Goal: Information Seeking & Learning: Learn about a topic

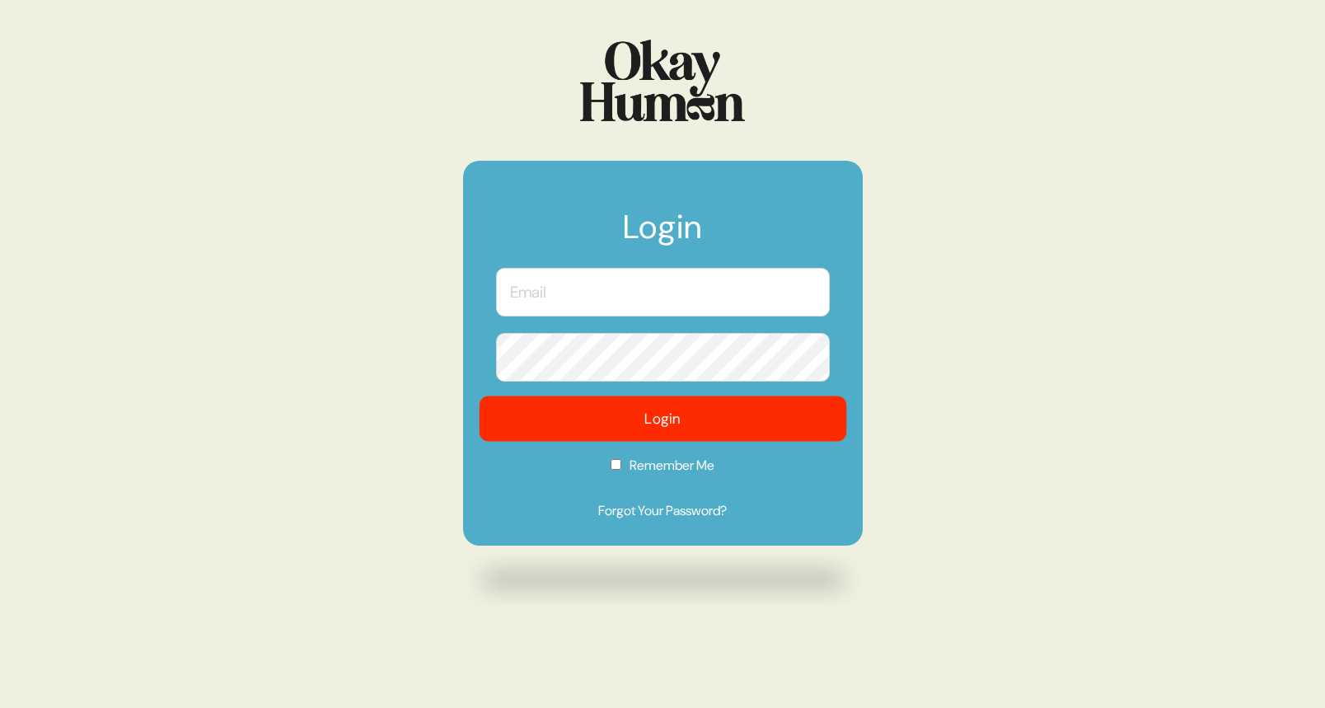
type input "[PERSON_NAME][EMAIL_ADDRESS][DOMAIN_NAME]"
click at [692, 431] on button "Login" at bounding box center [662, 418] width 367 height 45
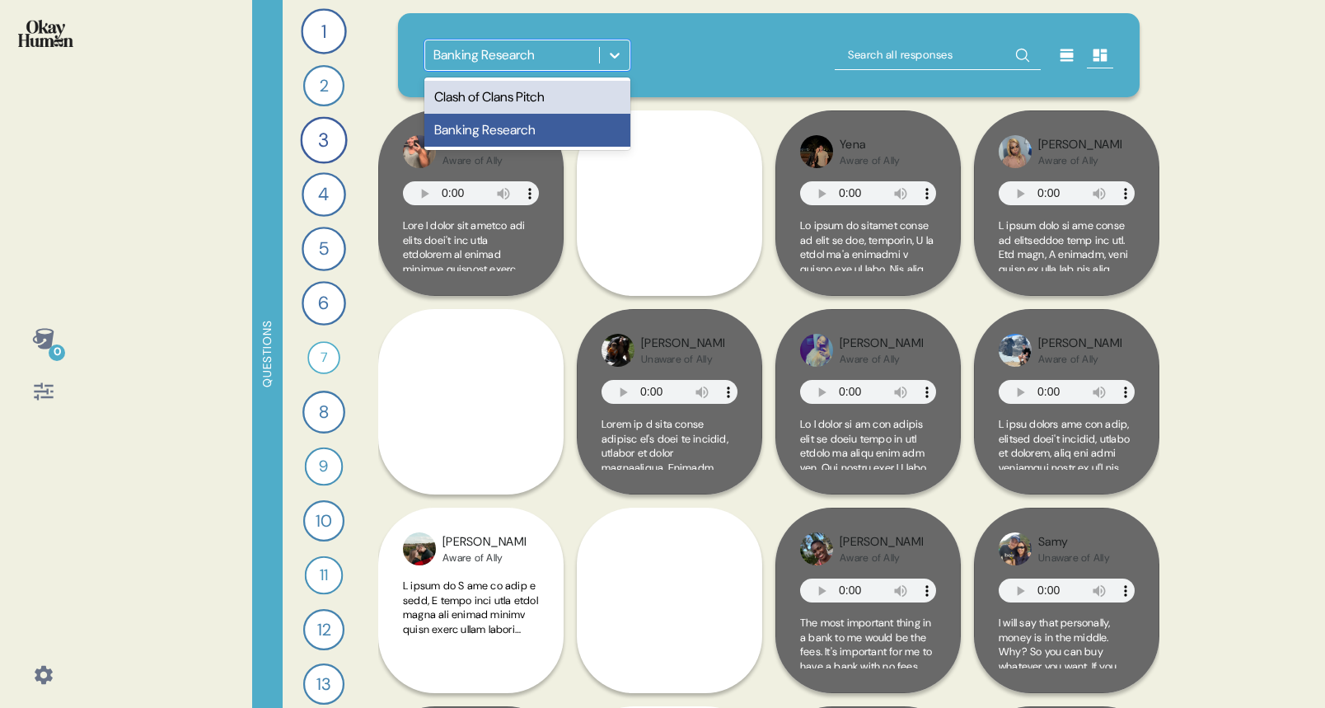
click at [620, 60] on icon at bounding box center [614, 55] width 16 height 16
click at [575, 99] on div "Clash of Clans Pitch" at bounding box center [527, 97] width 206 height 33
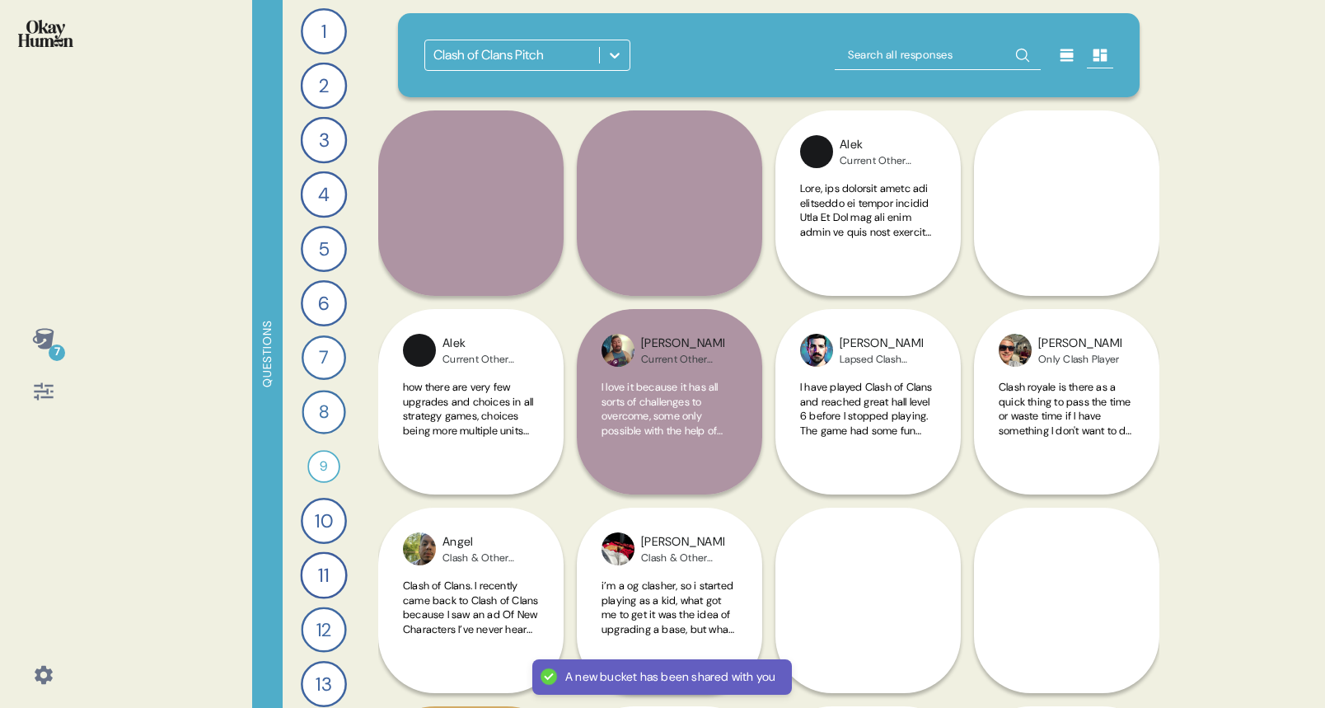
click at [49, 398] on icon at bounding box center [43, 391] width 23 height 23
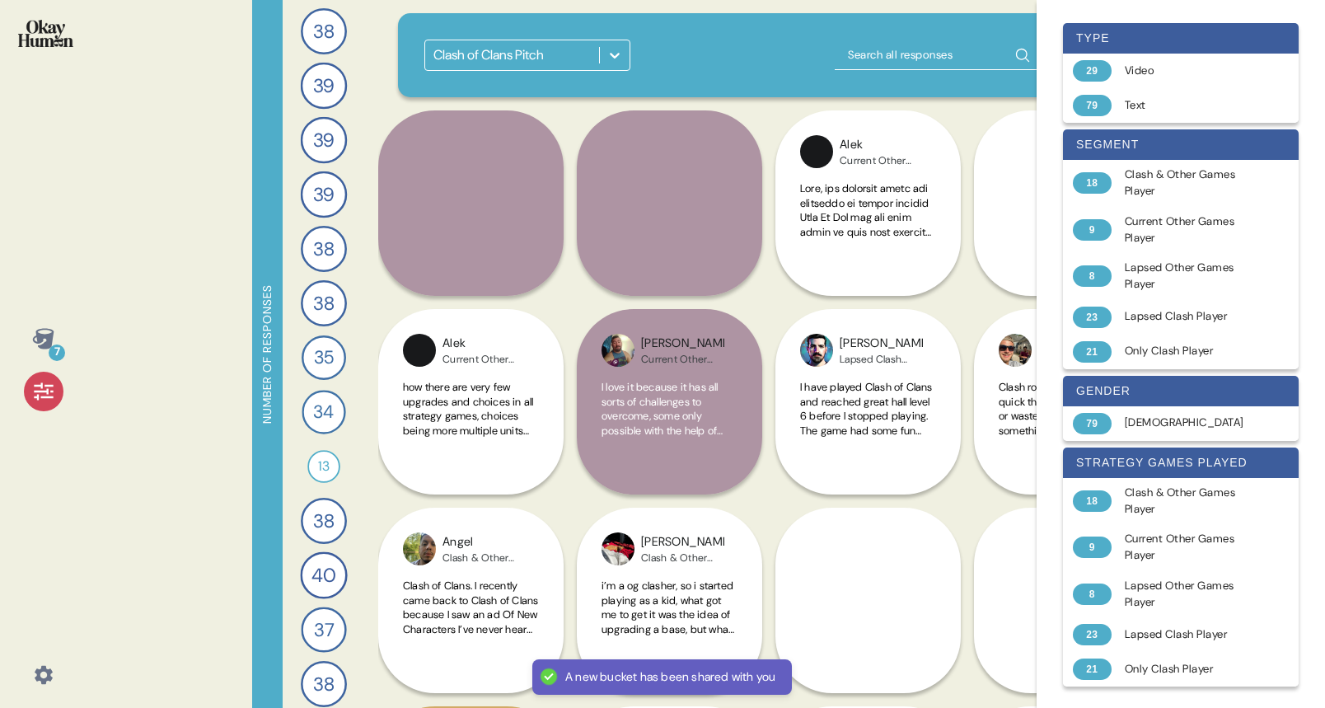
click at [49, 398] on icon at bounding box center [43, 391] width 23 height 23
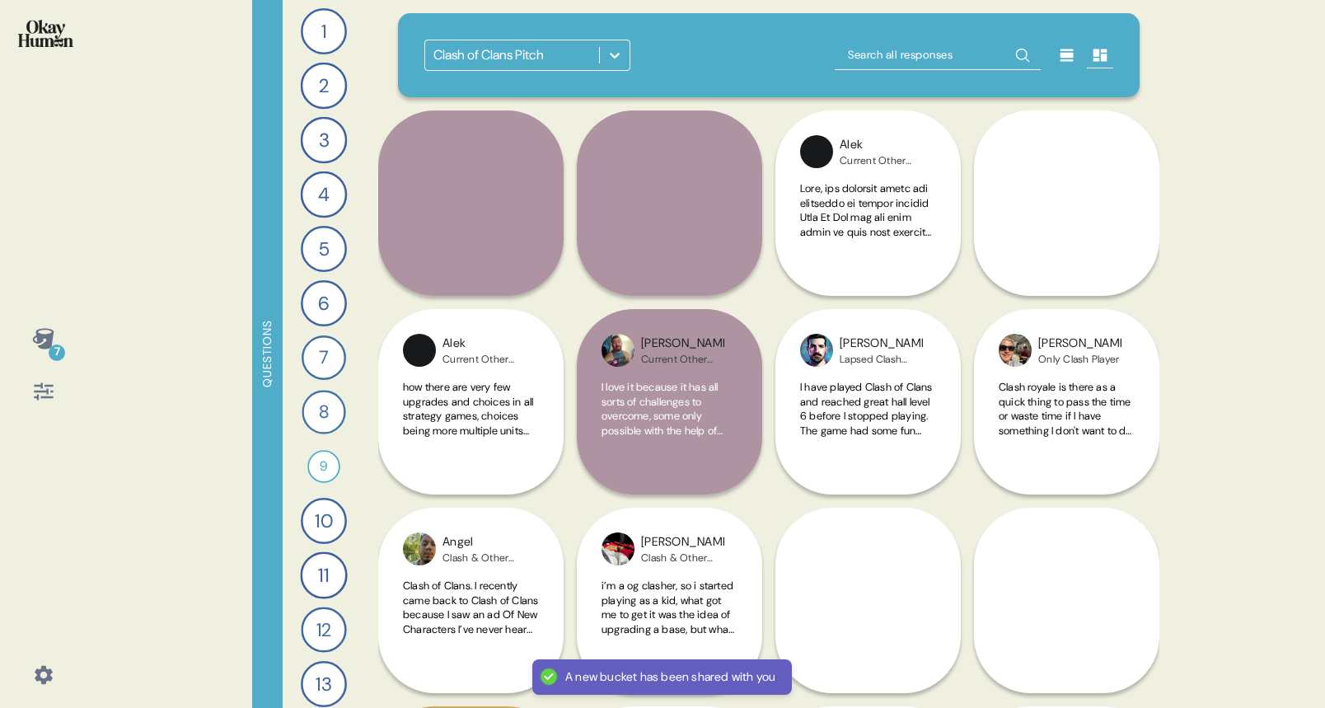
click at [49, 398] on icon at bounding box center [43, 391] width 23 height 23
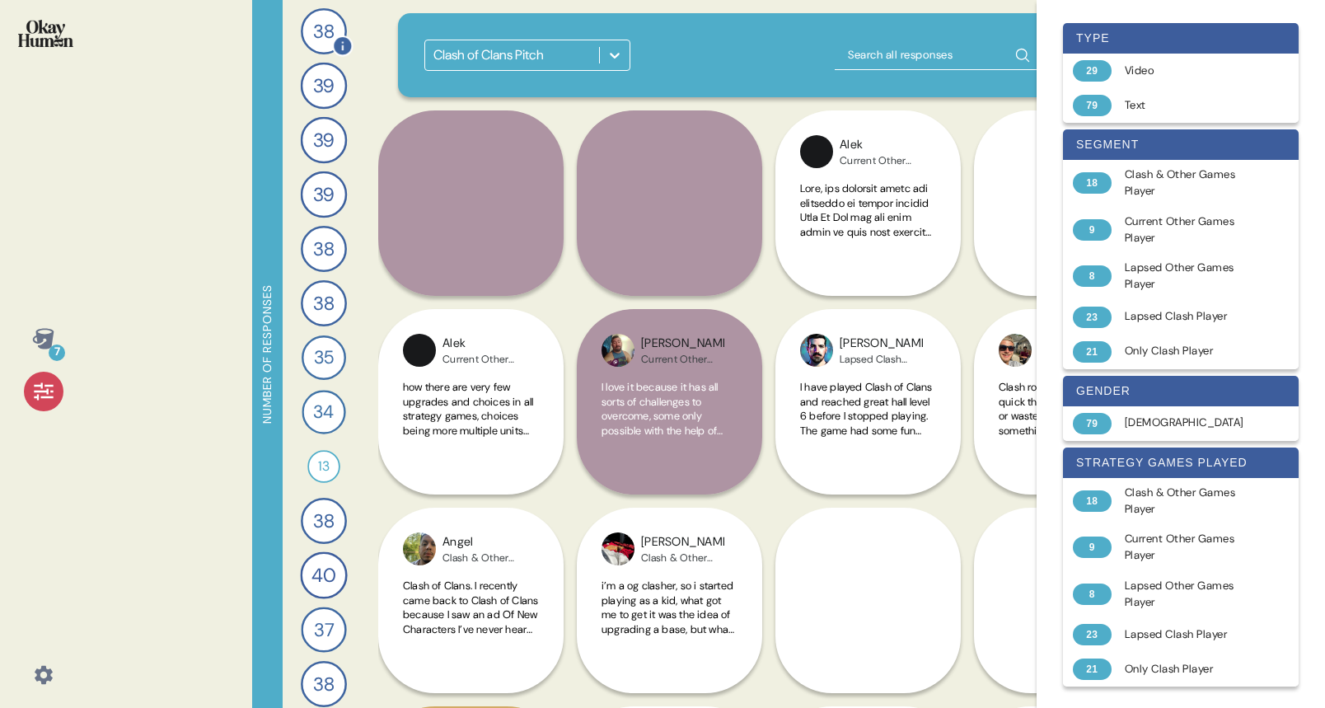
click at [325, 16] on div "38" at bounding box center [324, 31] width 46 height 46
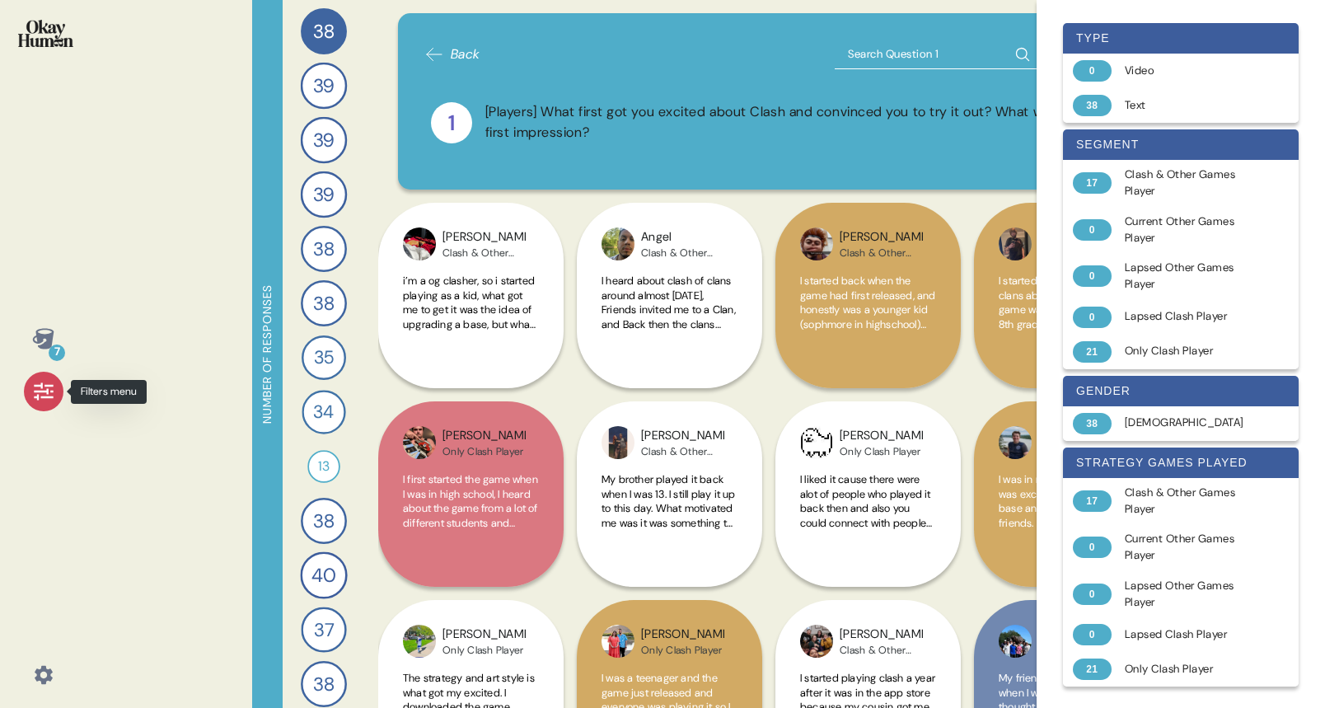
click at [28, 403] on div at bounding box center [44, 392] width 40 height 40
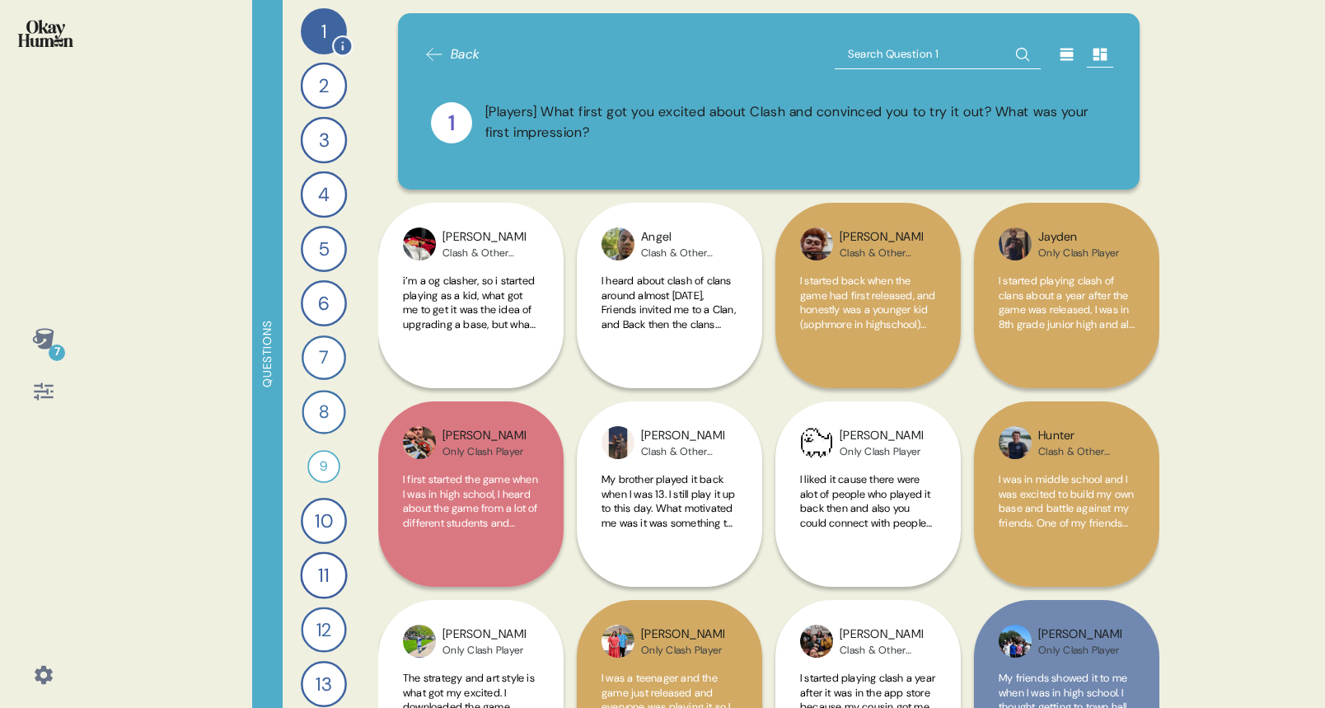
click at [333, 22] on div "1" at bounding box center [324, 31] width 46 height 46
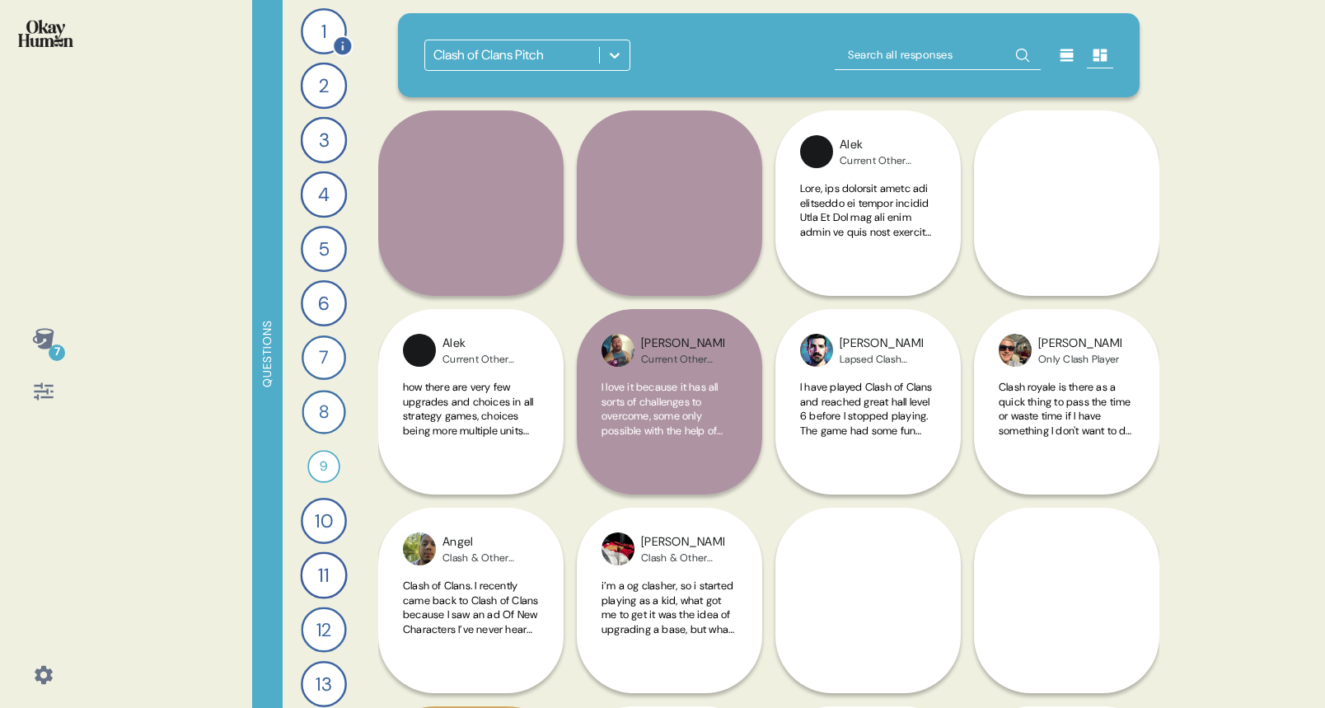
click at [334, 26] on div "1" at bounding box center [324, 31] width 46 height 46
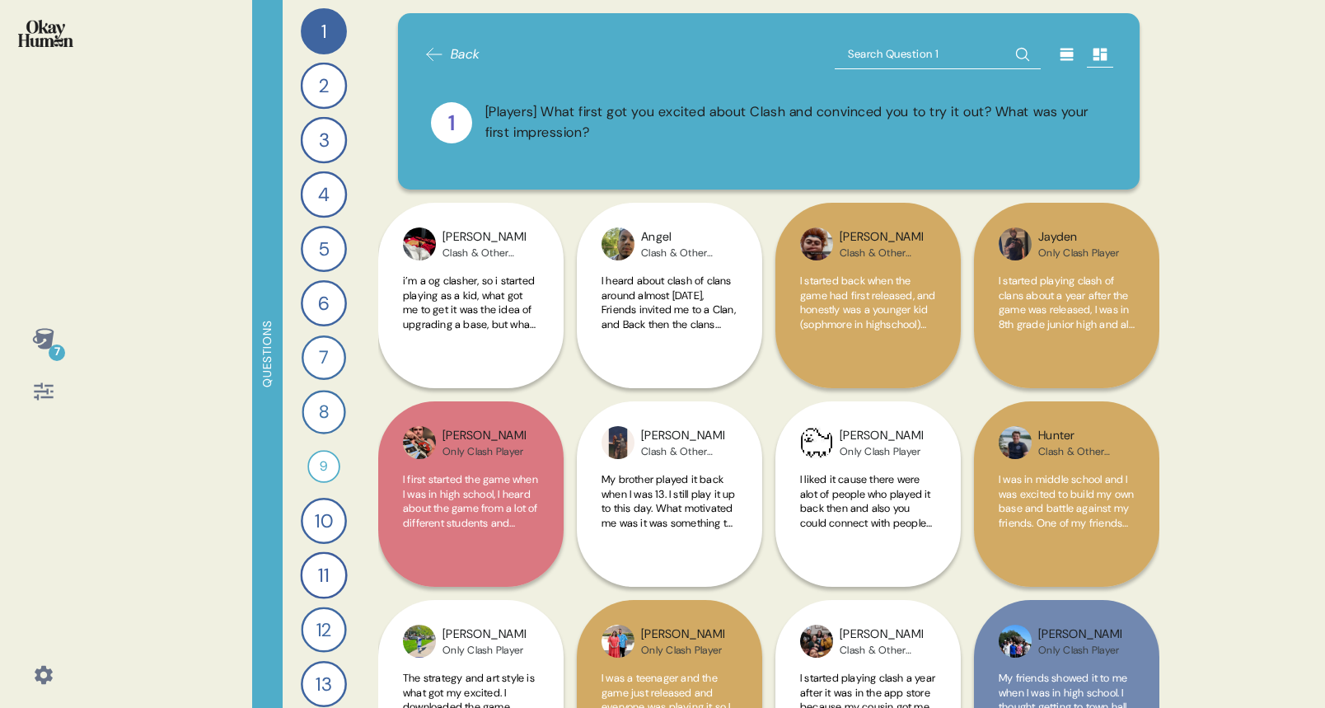
scroll to position [9, 0]
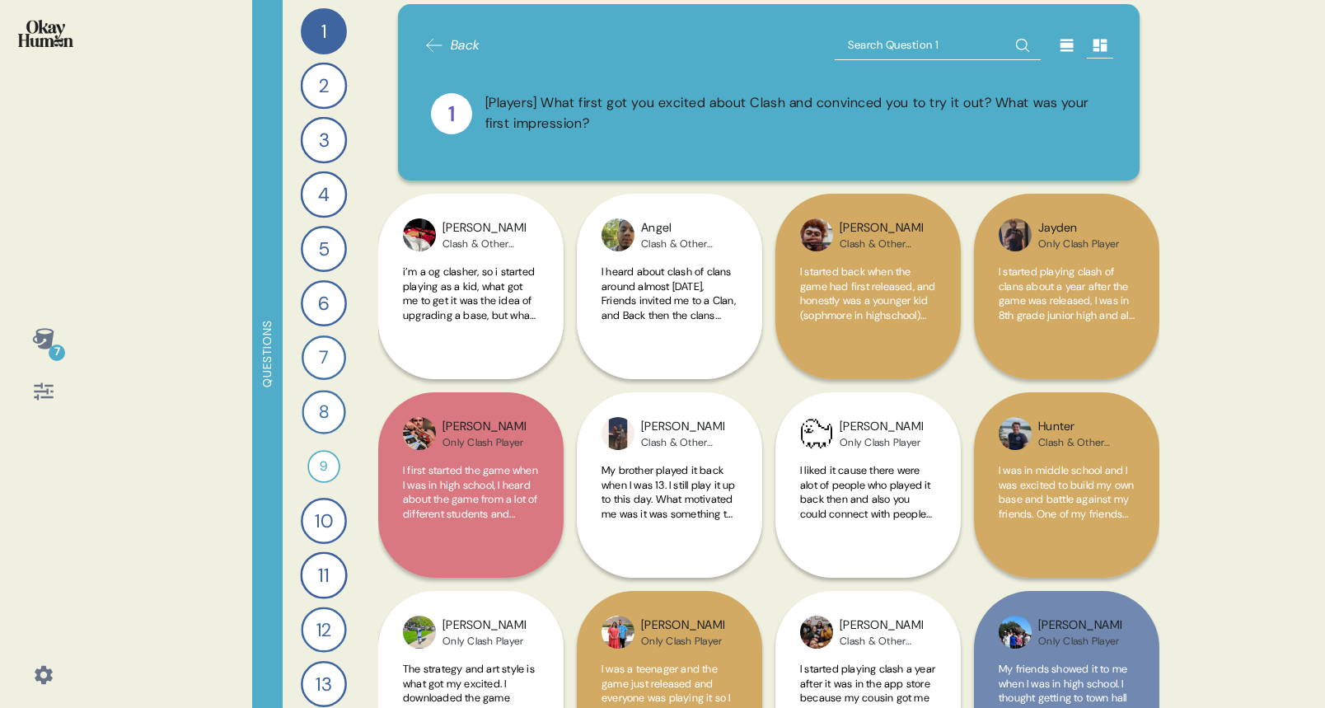
click at [43, 334] on icon at bounding box center [42, 338] width 21 height 21
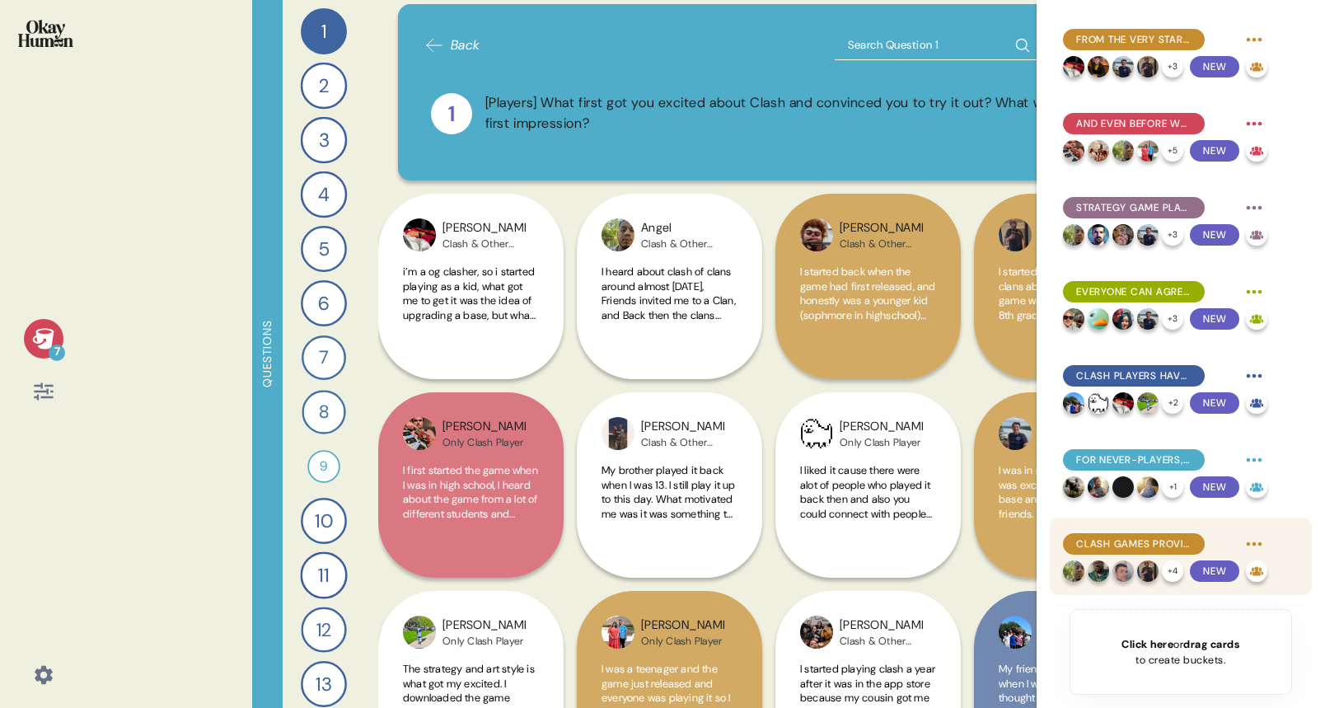
click at [1185, 530] on div "Clash games provide a safe, escapist context for control, competition, destruct…" at bounding box center [1165, 543] width 204 height 26
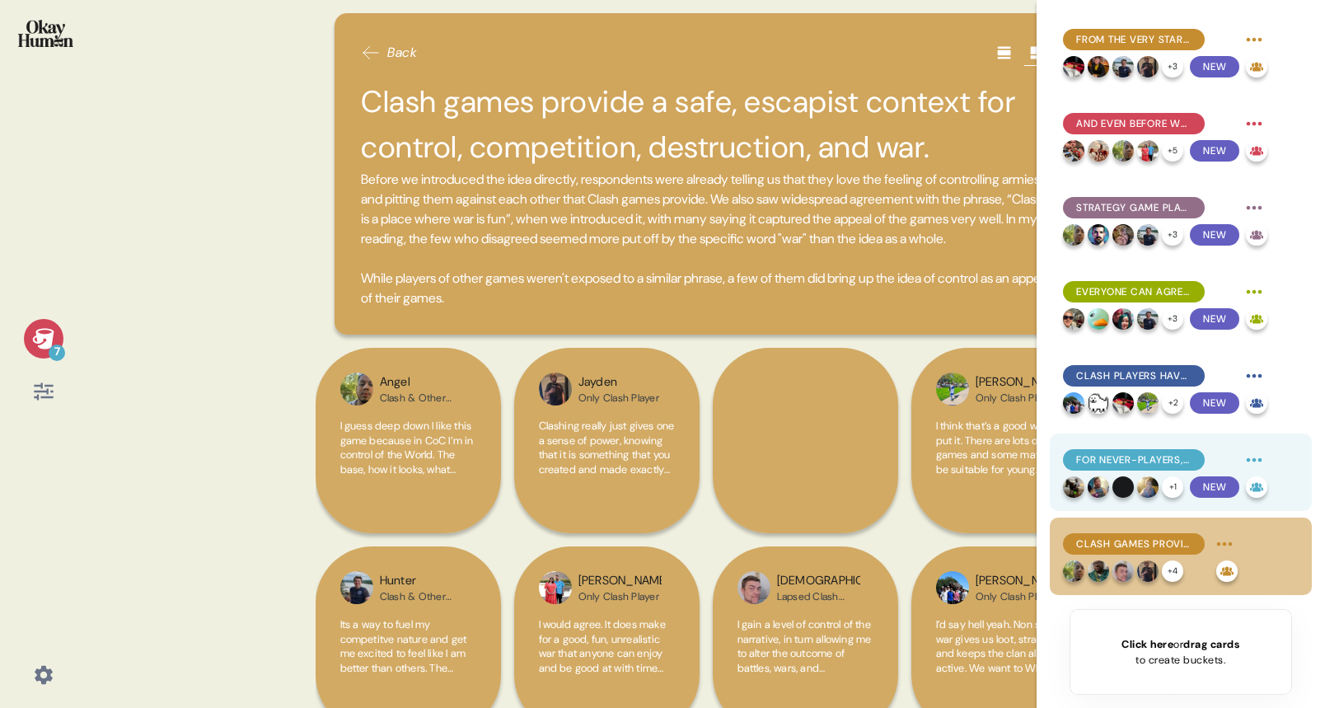
click at [1153, 444] on div "For never-players, Clash games' art style seems to be a significant barrier. + …" at bounding box center [1180, 471] width 262 height 77
click at [1152, 457] on span "For never-players, Clash games' art style seems to be a significant barrier." at bounding box center [1133, 459] width 115 height 15
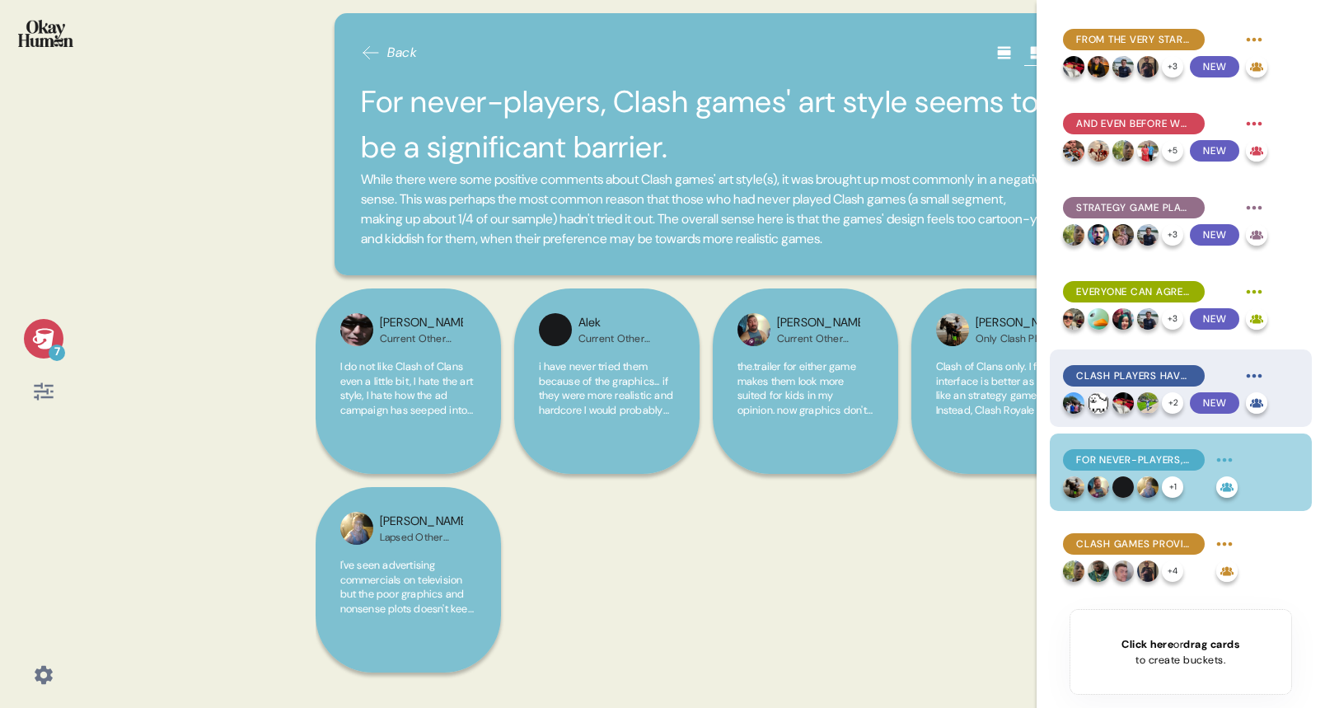
click at [1156, 365] on div "Clash players have affection for their favorite characters, primarily - though …" at bounding box center [1134, 375] width 142 height 21
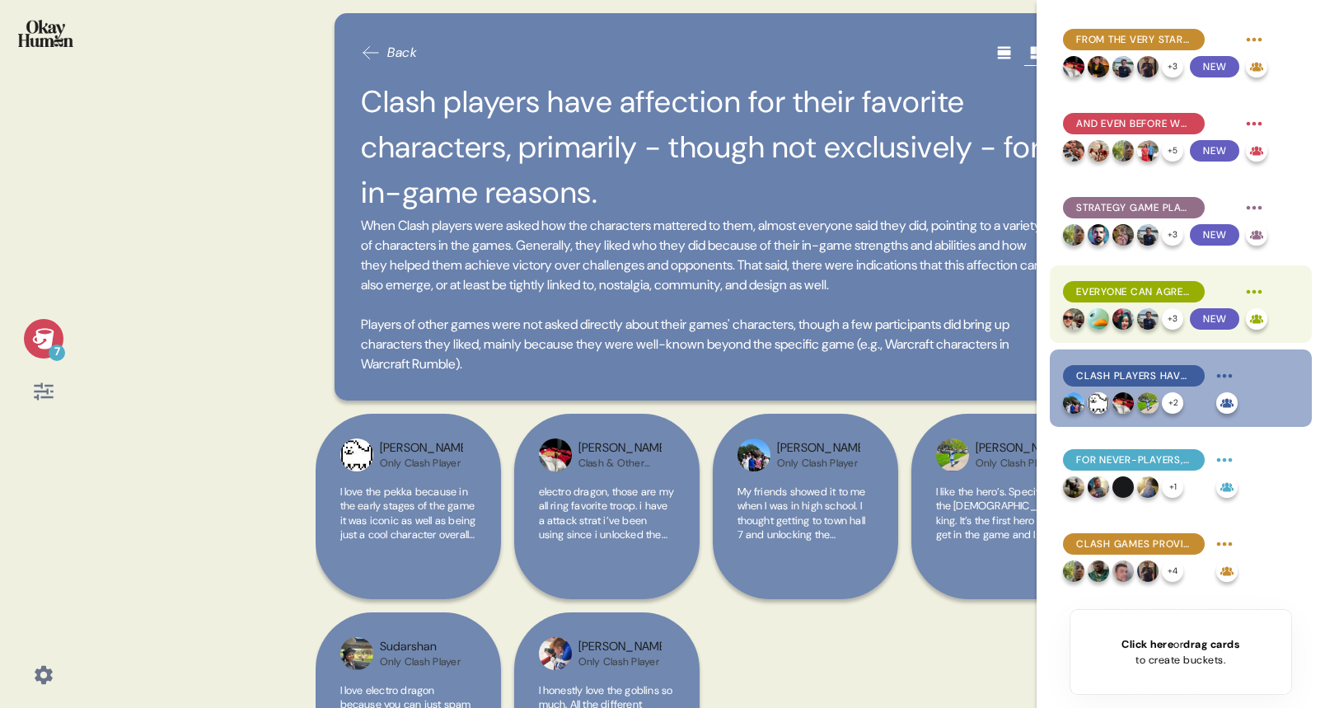
click at [1121, 284] on span "Everyone can agree that P2W hinders their enjoyment, which makes Clash's slow p…" at bounding box center [1133, 291] width 115 height 15
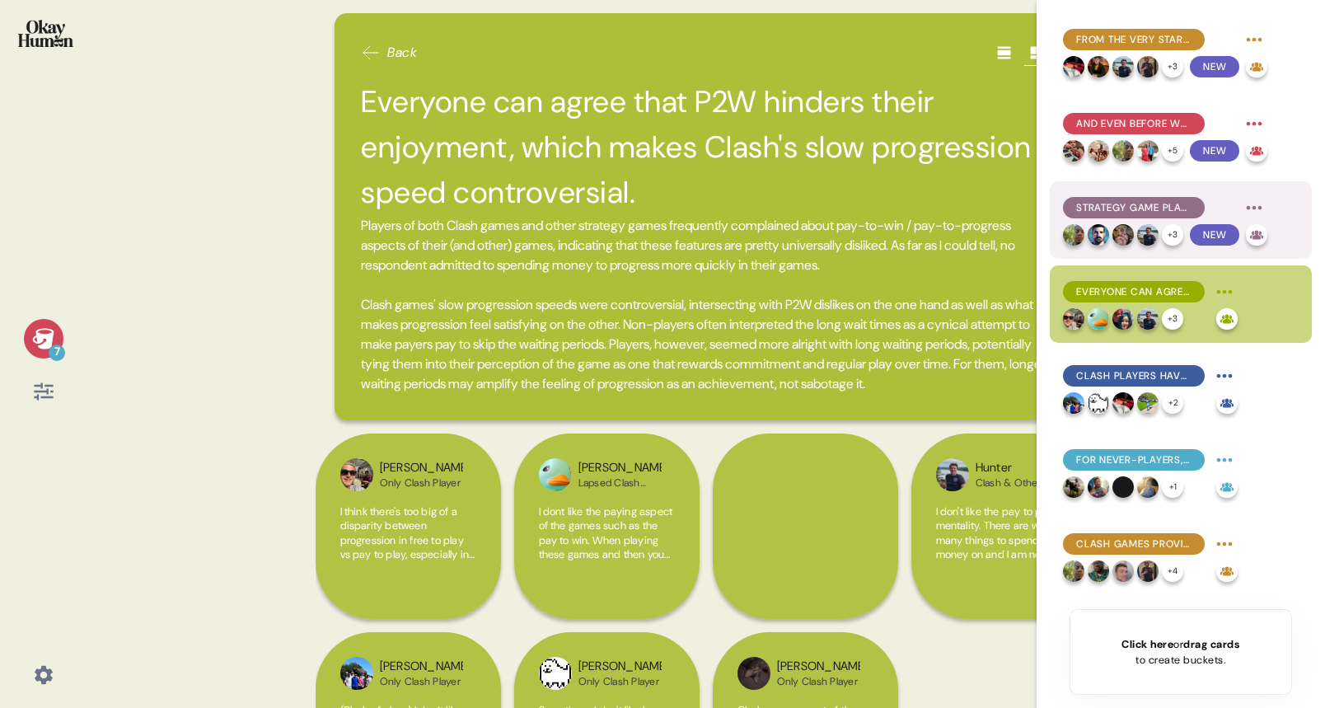
click at [1124, 213] on span "Strategy game players focus on their games' customizability, satisfying progres…" at bounding box center [1133, 207] width 115 height 15
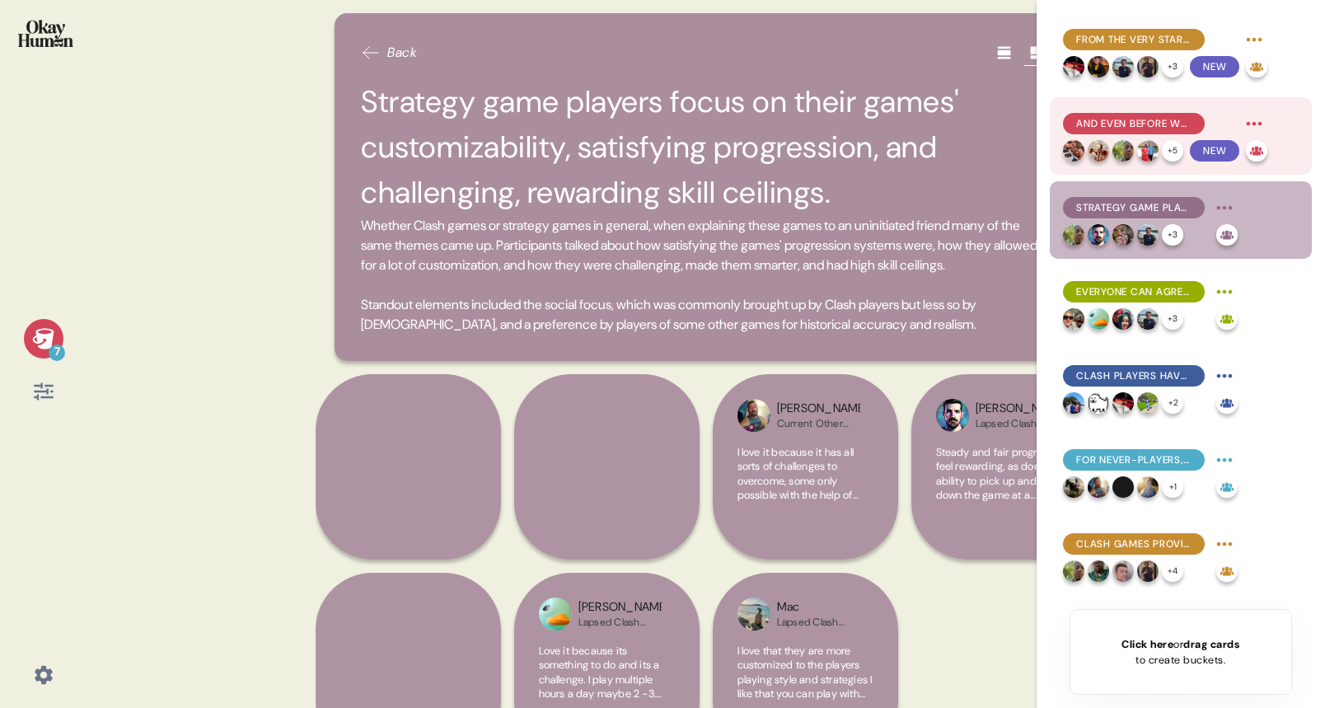
click at [1111, 111] on div "And even before we brought it up, community seemed to be Clash games' #1 differ…" at bounding box center [1165, 123] width 204 height 26
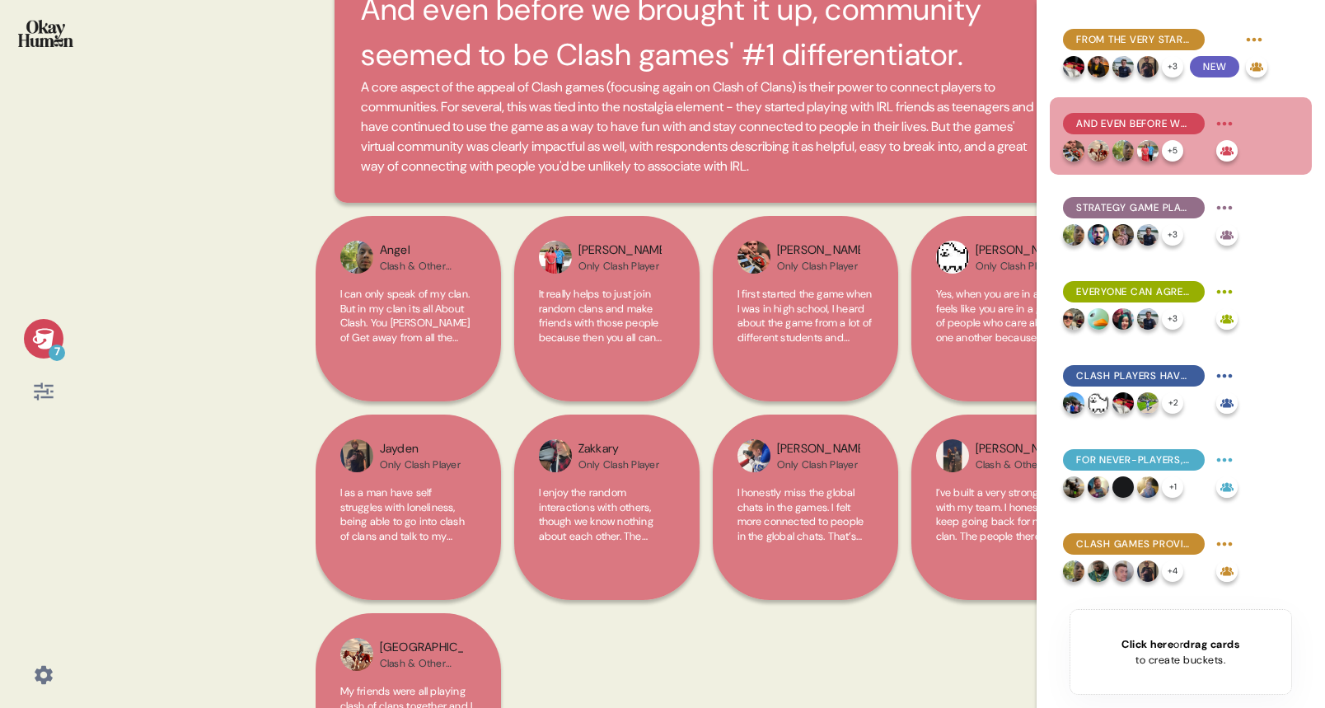
scroll to position [0, 0]
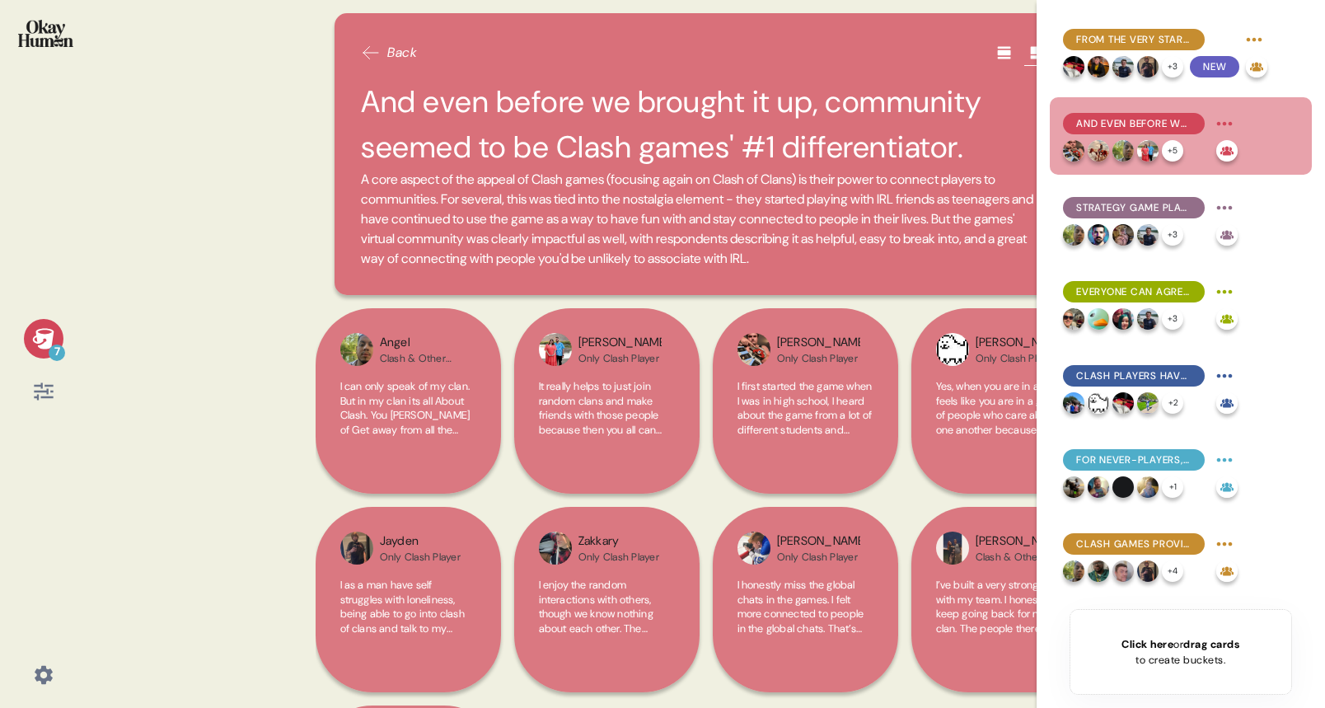
click at [34, 334] on icon at bounding box center [43, 338] width 23 height 23
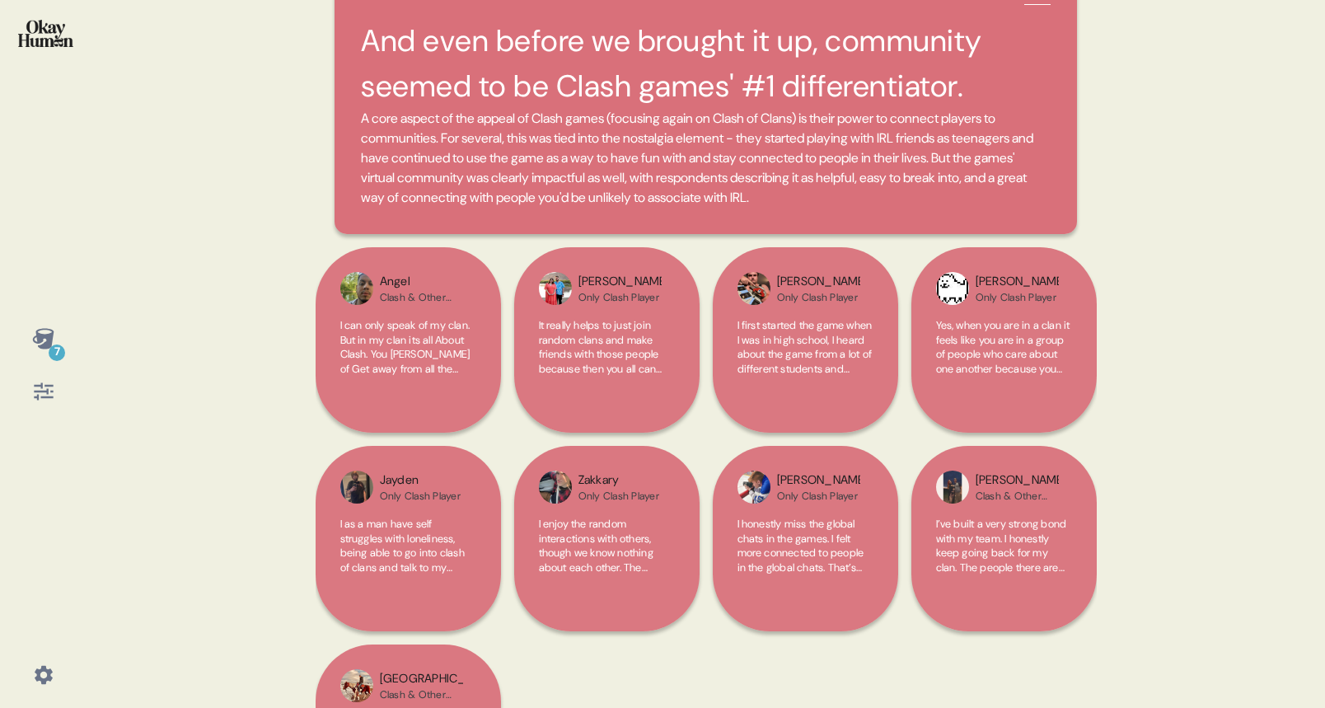
scroll to position [62, 0]
click at [437, 359] on span "I can only speak of my clan. But in my clan its all About Clash. You [PERSON_NA…" at bounding box center [408, 483] width 136 height 332
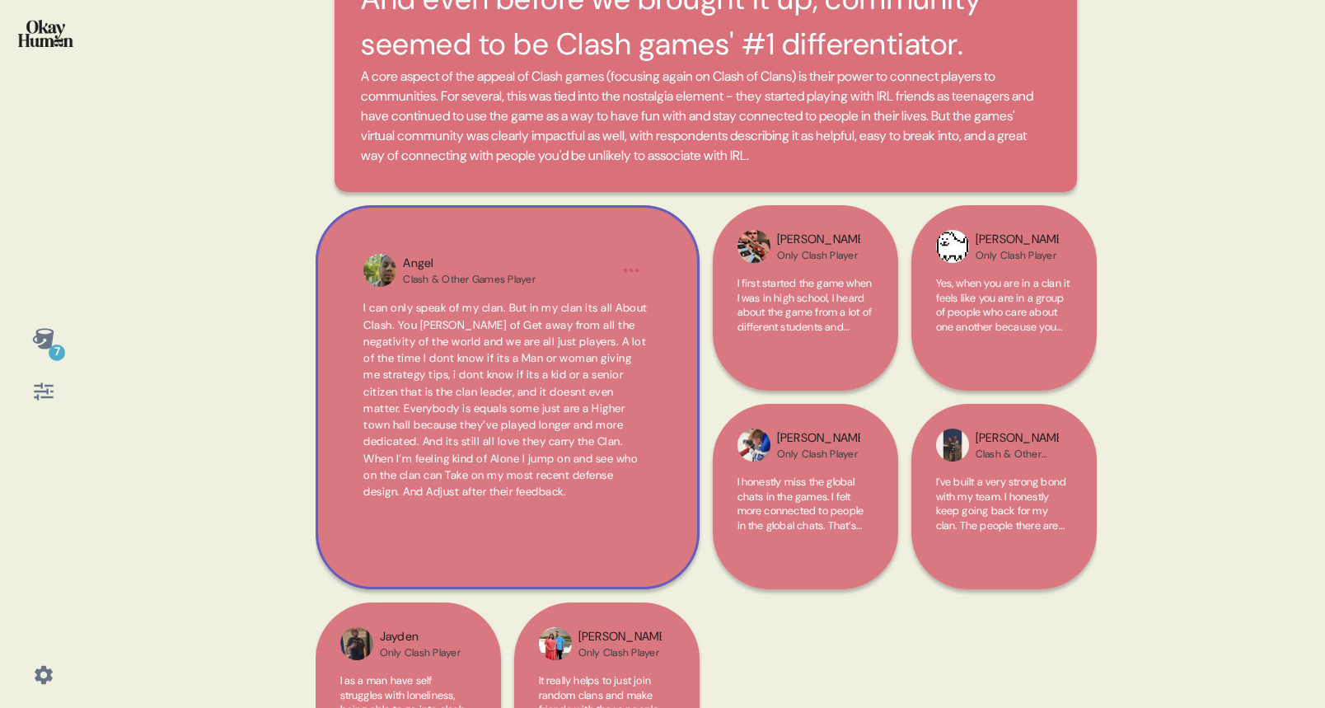
scroll to position [100, 0]
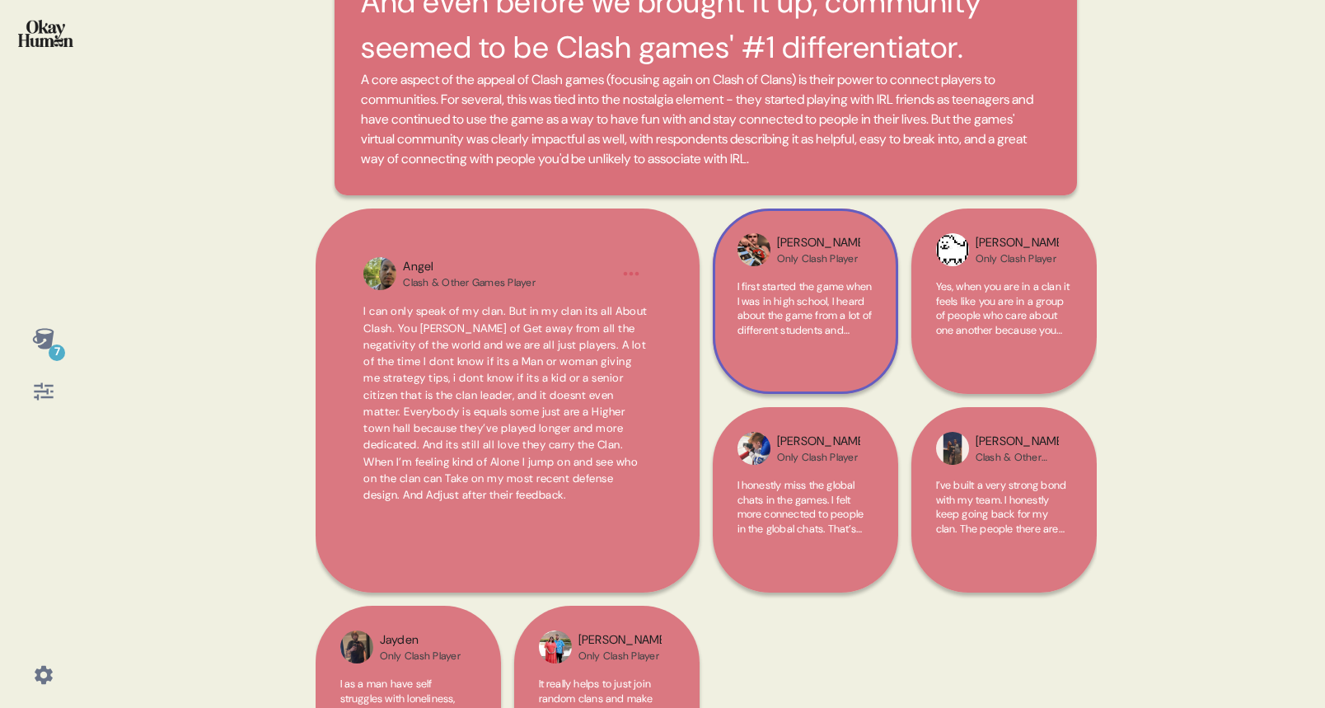
click at [777, 314] on span "I first started the game when I was in high school, I heard about the game from…" at bounding box center [805, 365] width 136 height 173
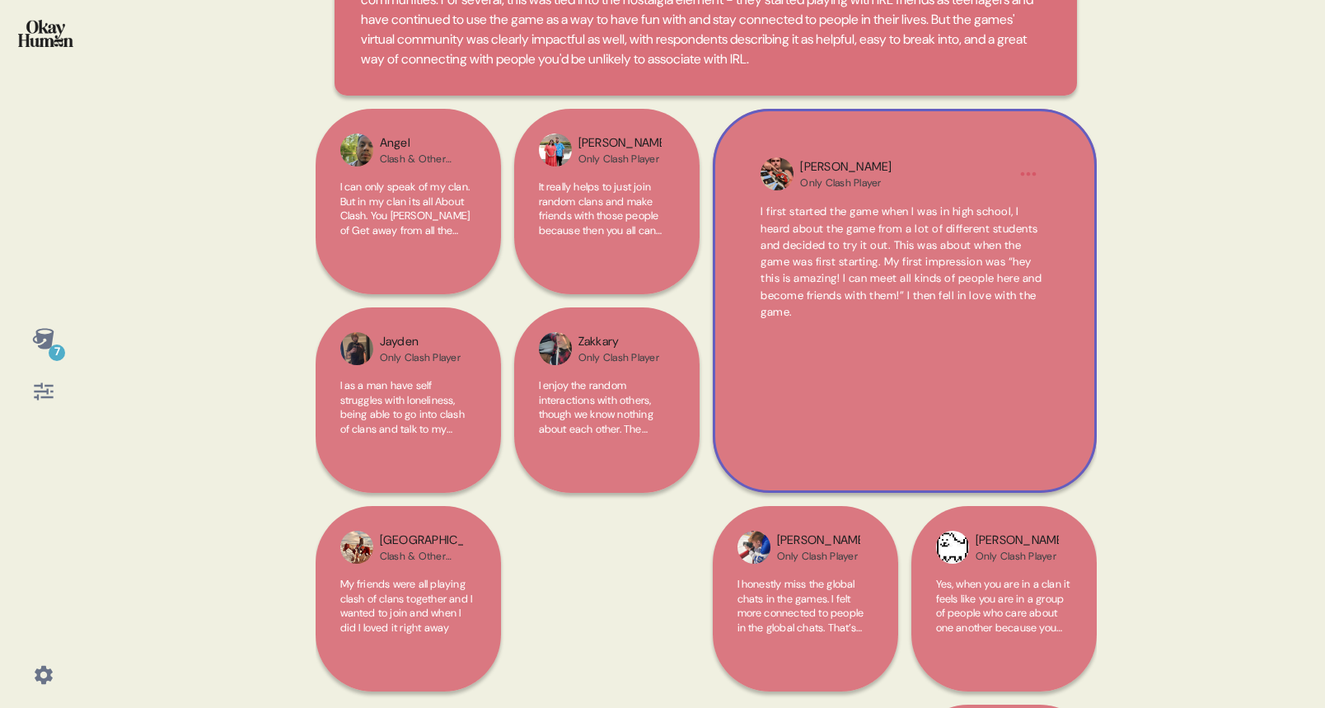
scroll to position [208, 0]
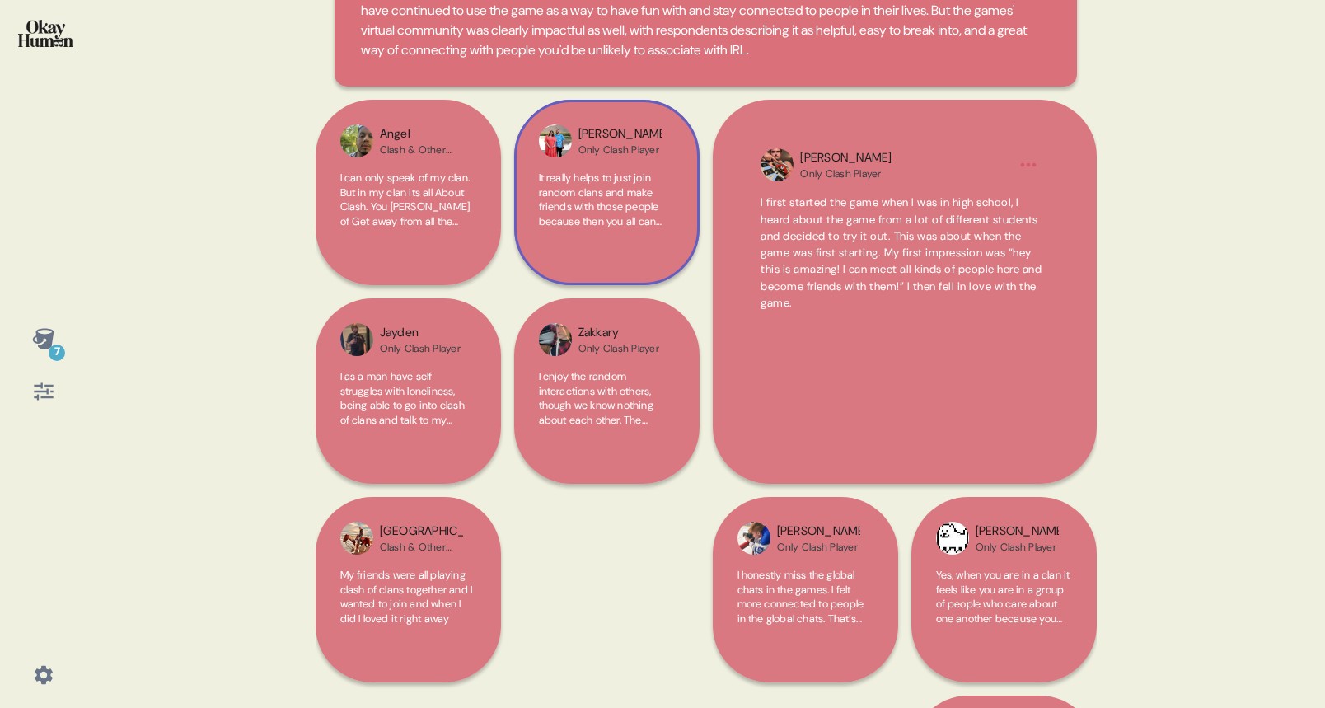
click at [607, 213] on span "It really helps to just join random clans and make friends with those people be…" at bounding box center [604, 272] width 130 height 202
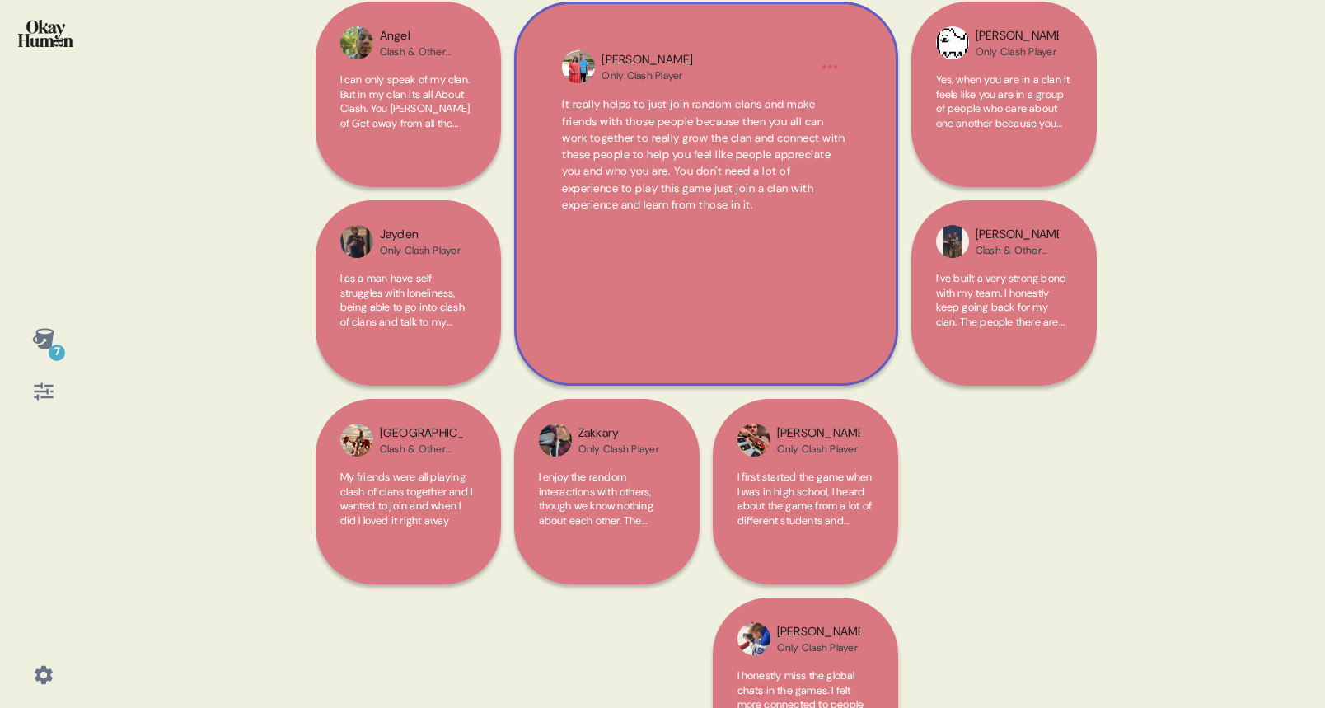
scroll to position [318, 0]
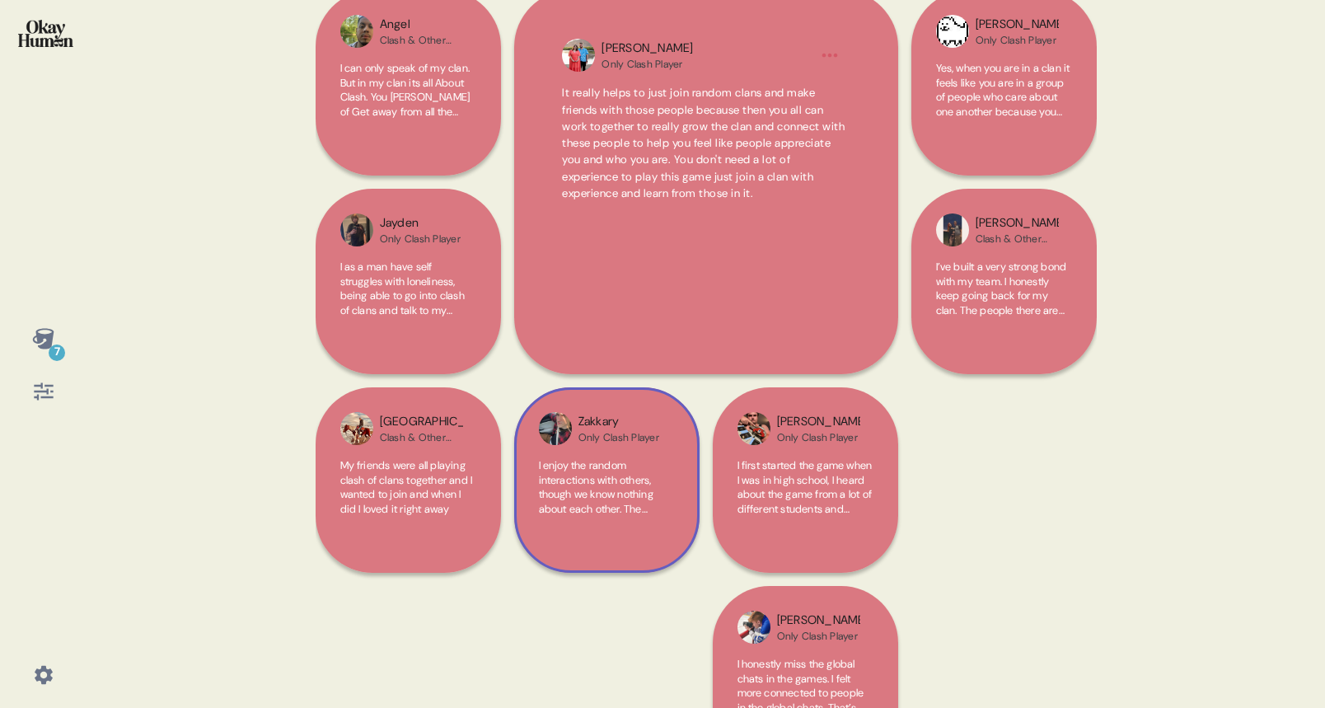
click at [639, 474] on span "I enjoy the random interactions with others, though we know nothing about each …" at bounding box center [606, 537] width 135 height 158
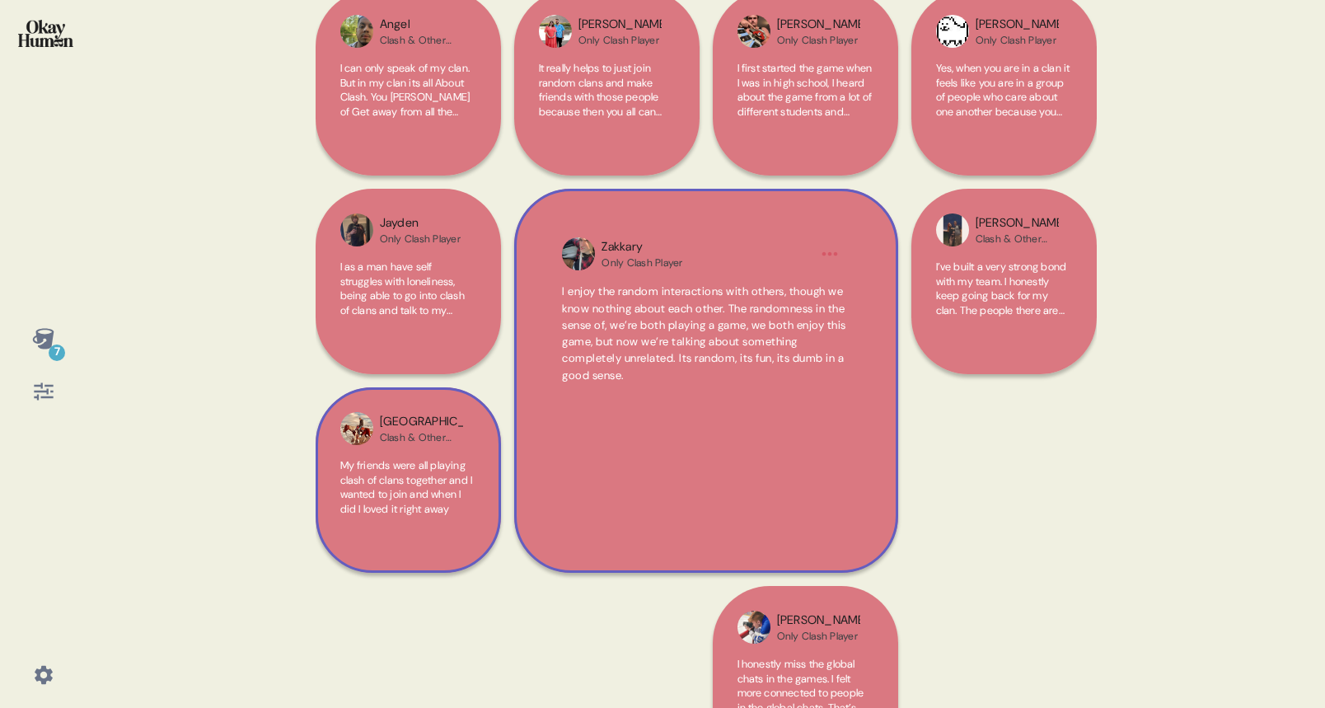
click at [435, 504] on span "My friends were all playing clash of clans together and I wanted to join and wh…" at bounding box center [406, 487] width 133 height 58
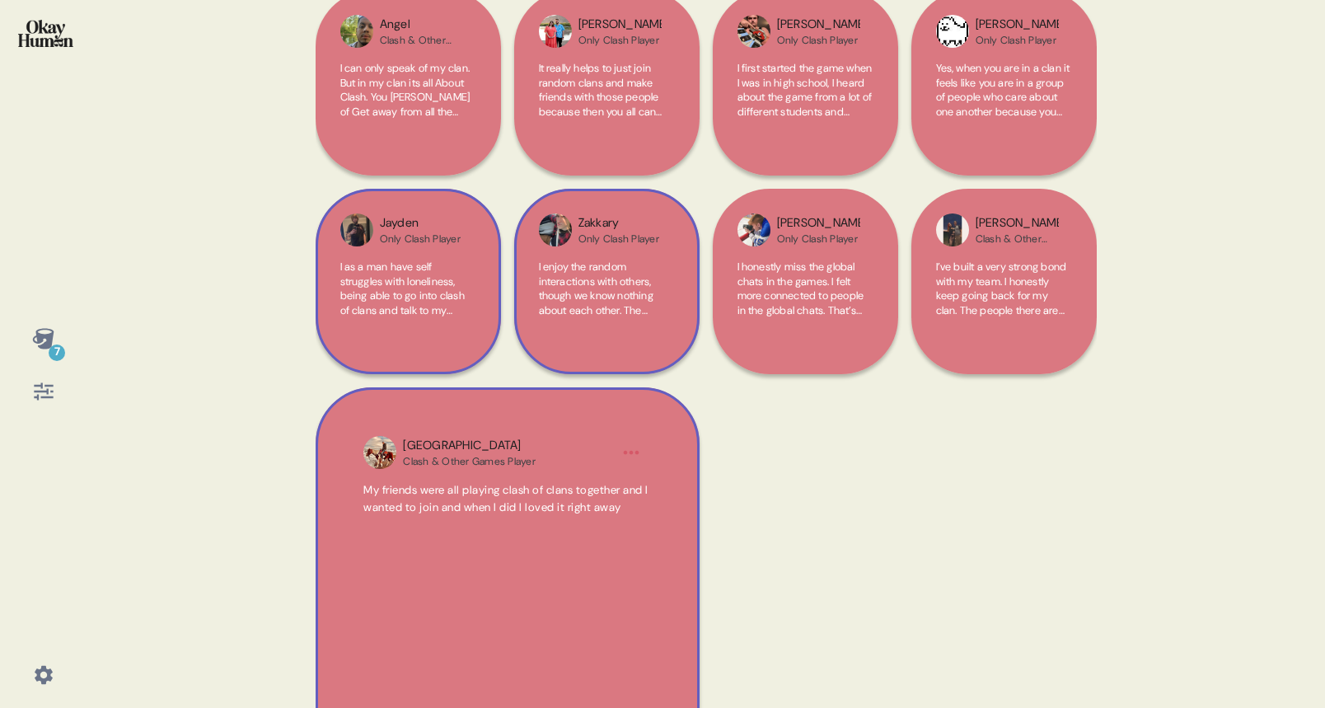
click at [395, 301] on span "I as a man have self struggles with loneliness, being able to go into clash of …" at bounding box center [406, 345] width 132 height 173
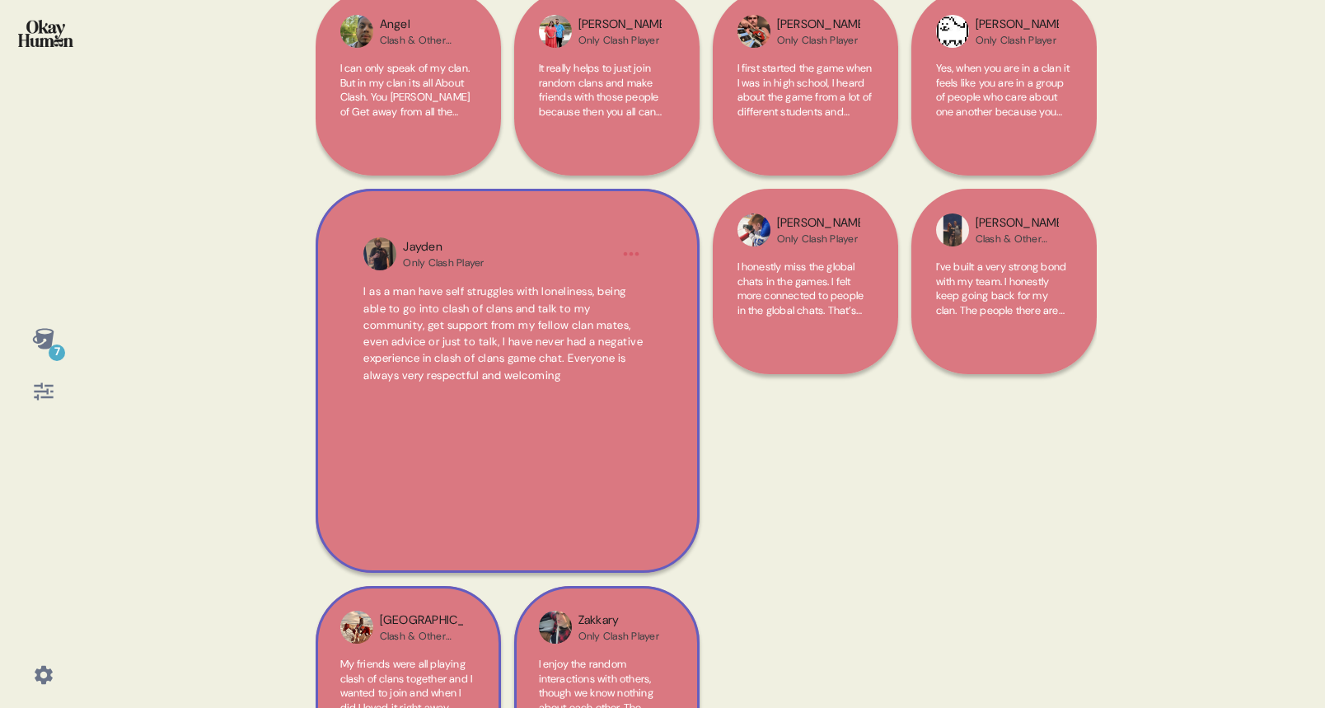
click at [208, 320] on div "7 Back And even before we brought it up, community seemed to be Clash games' #1…" at bounding box center [662, 354] width 1325 height 708
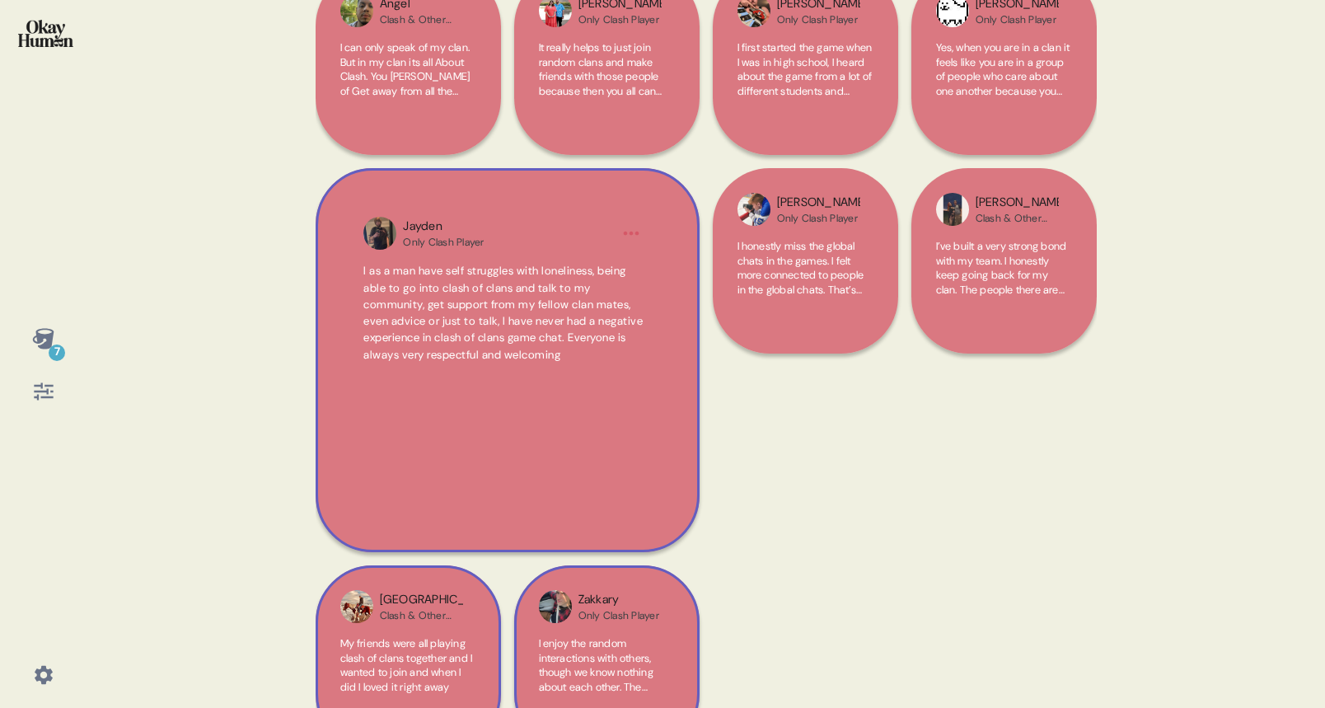
click at [508, 282] on span "I as a man have self struggles with loneliness, being able to go into clash of …" at bounding box center [502, 312] width 279 height 97
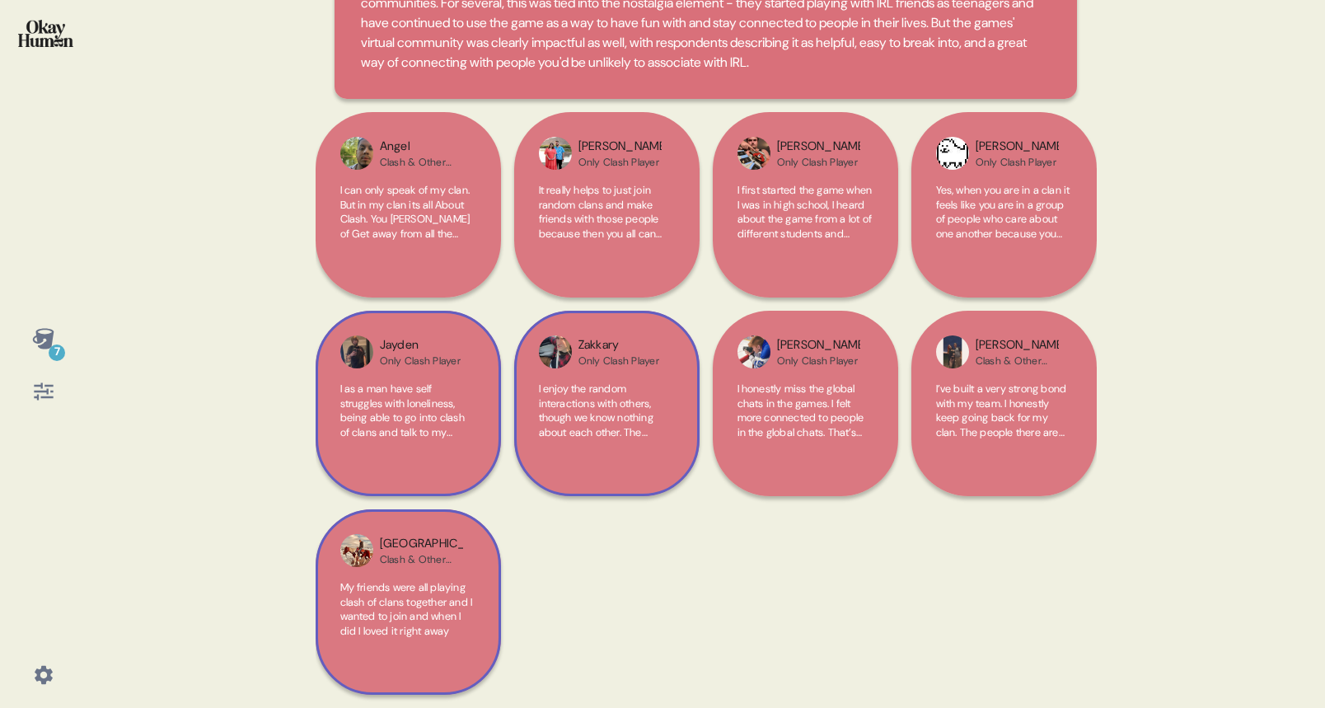
click at [424, 385] on span "I as a man have self struggles with loneliness, being able to go into clash of …" at bounding box center [406, 467] width 132 height 173
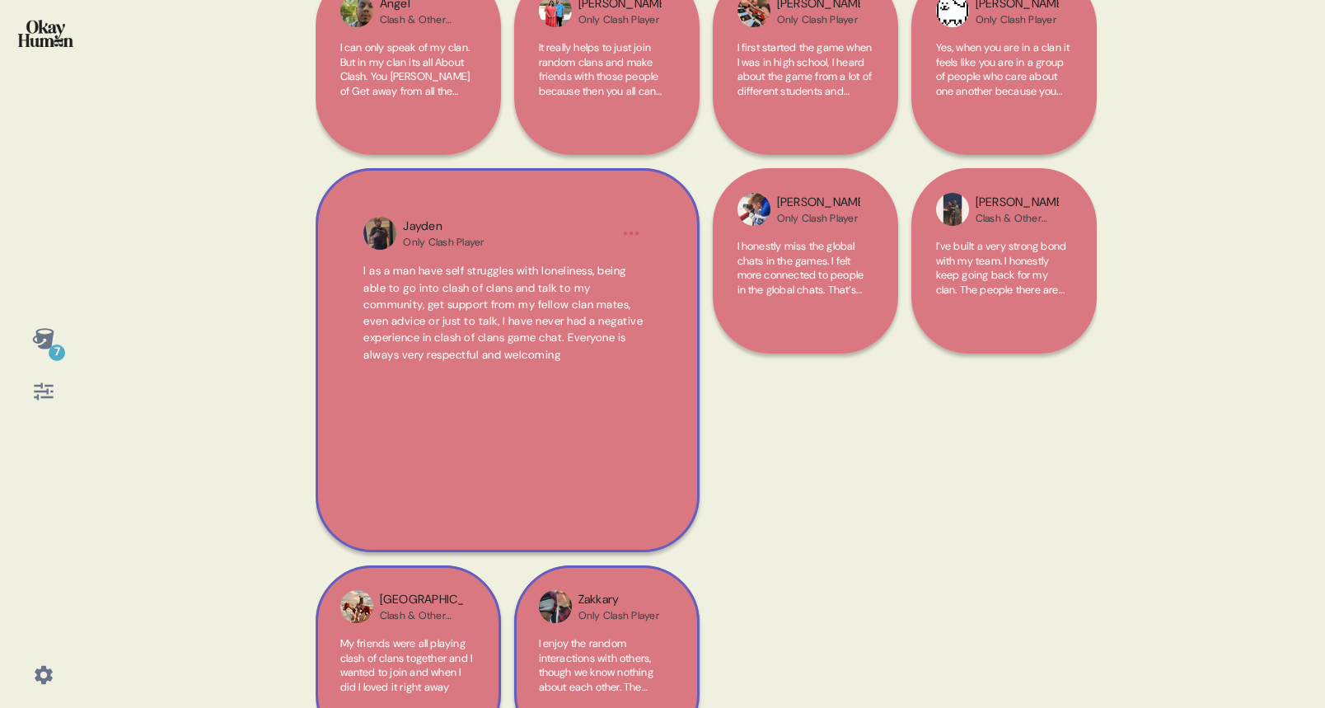
scroll to position [381, 0]
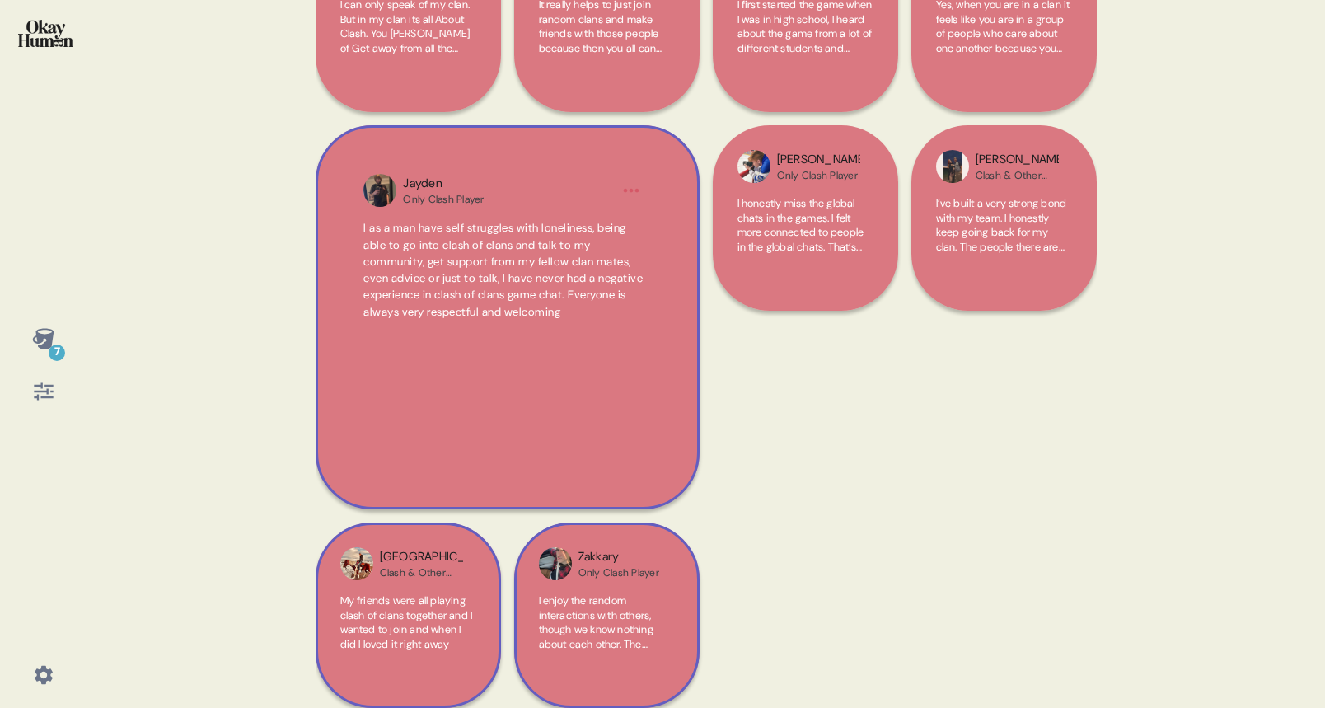
click at [385, 188] on img at bounding box center [379, 190] width 33 height 33
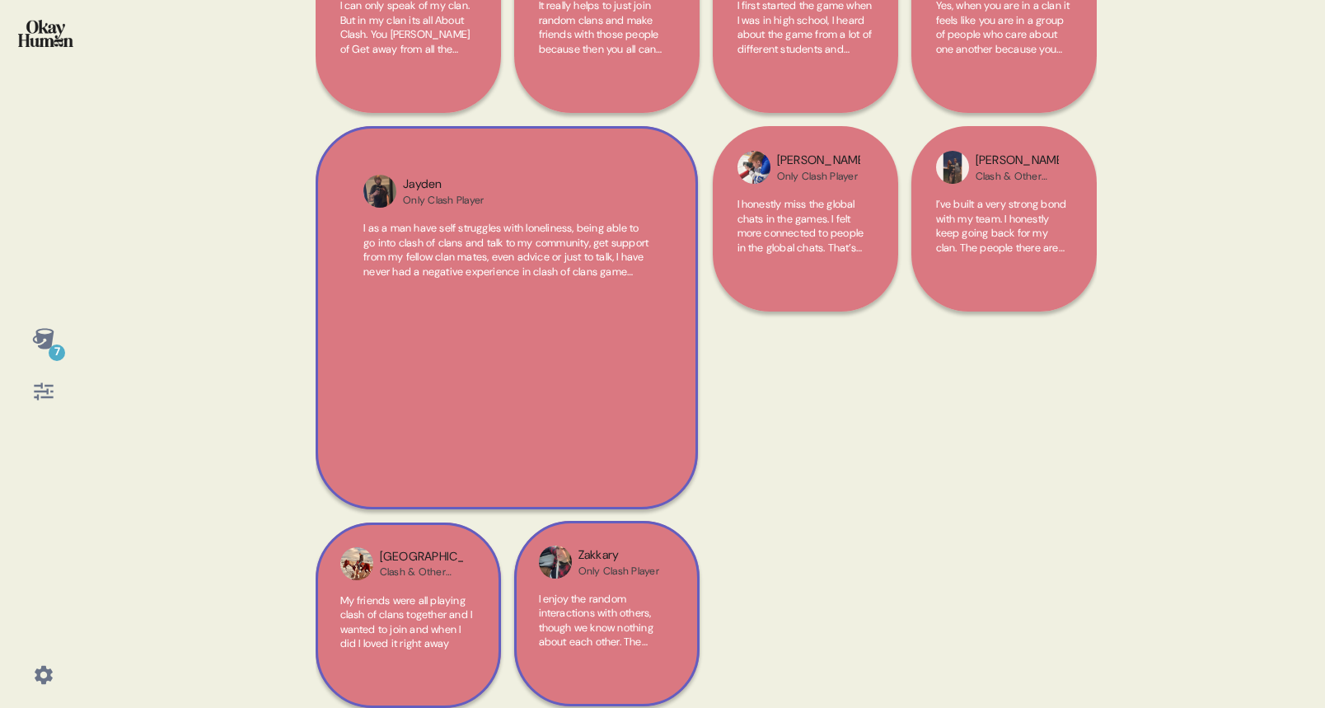
scroll to position [196, 0]
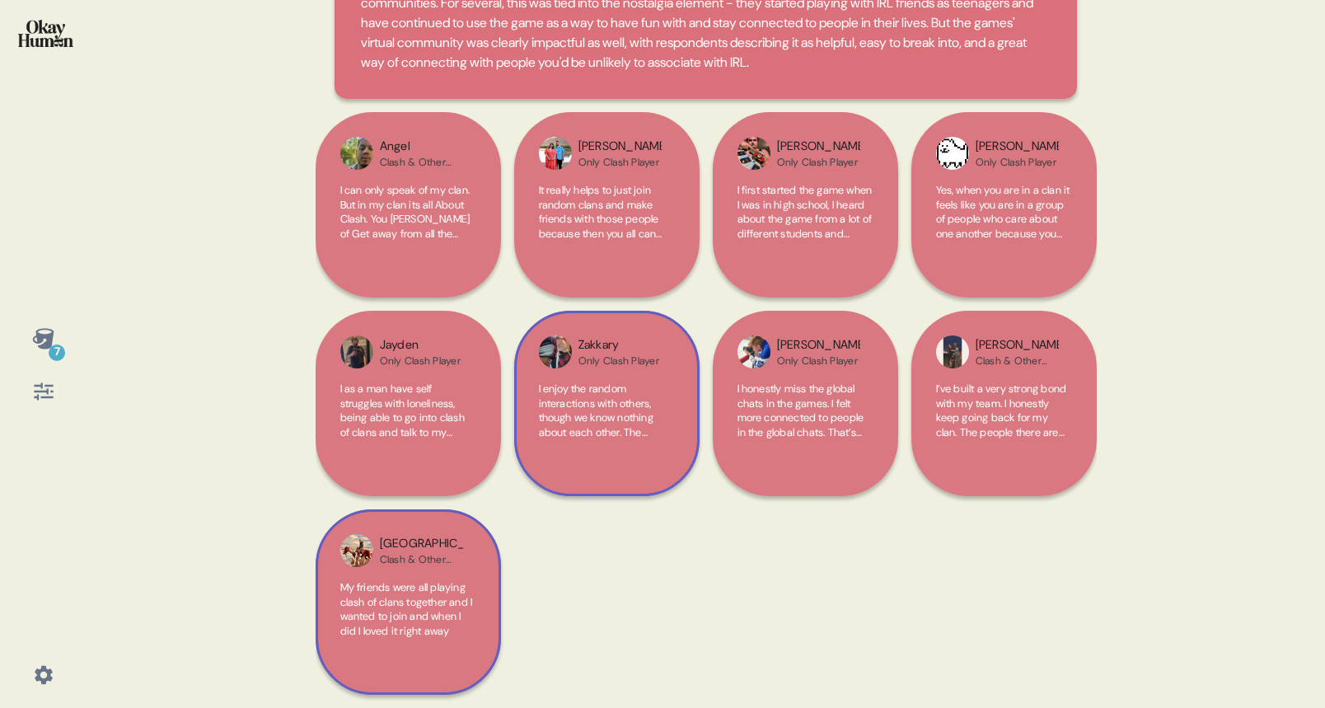
click at [468, 385] on span "I as a man have self struggles with loneliness, being able to go into clash of …" at bounding box center [408, 410] width 136 height 58
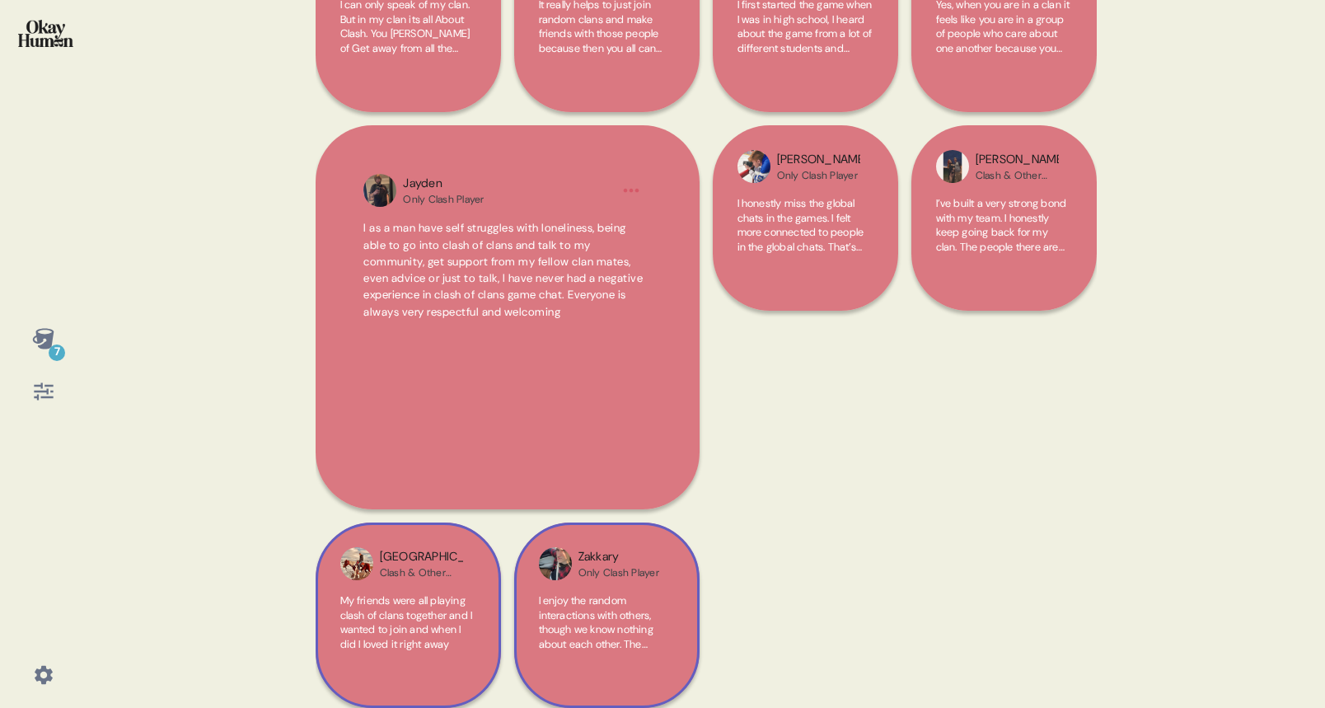
scroll to position [381, 0]
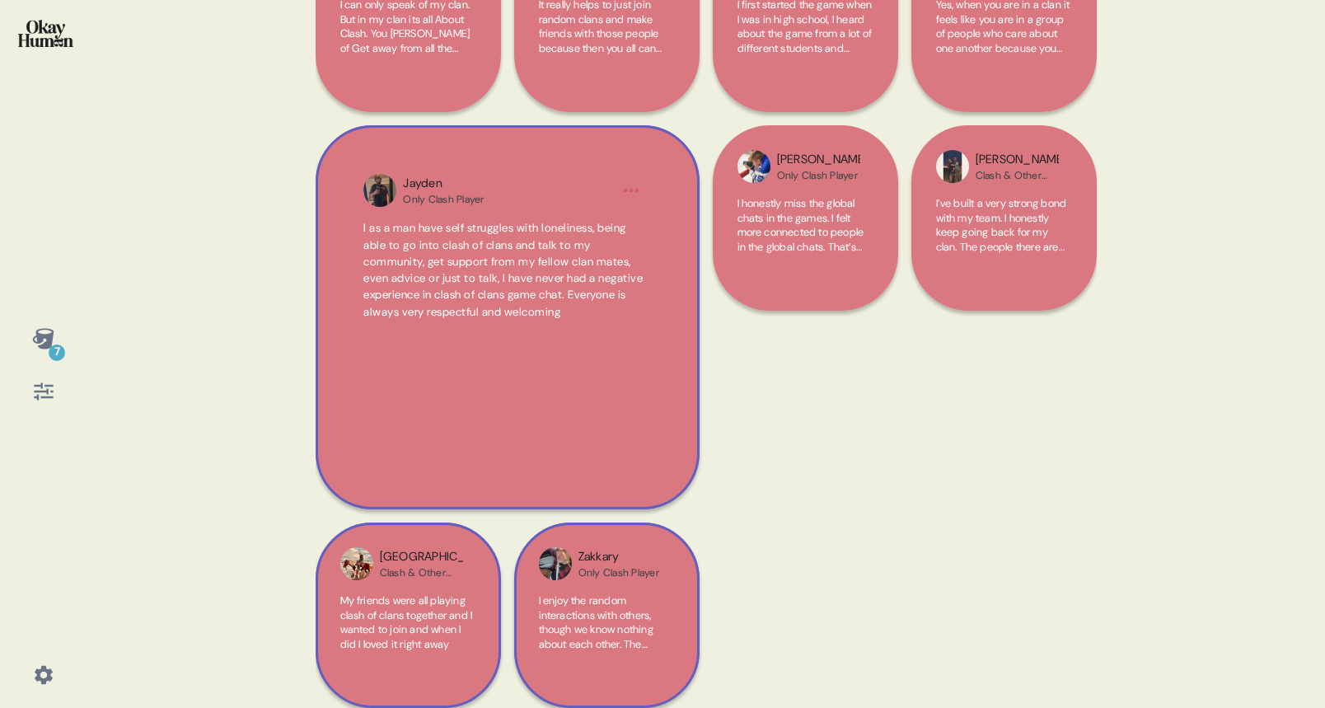
click at [629, 191] on html "7 Back And even before we brought it up, community seemed to be Clash games' #1…" at bounding box center [662, 354] width 1325 height 708
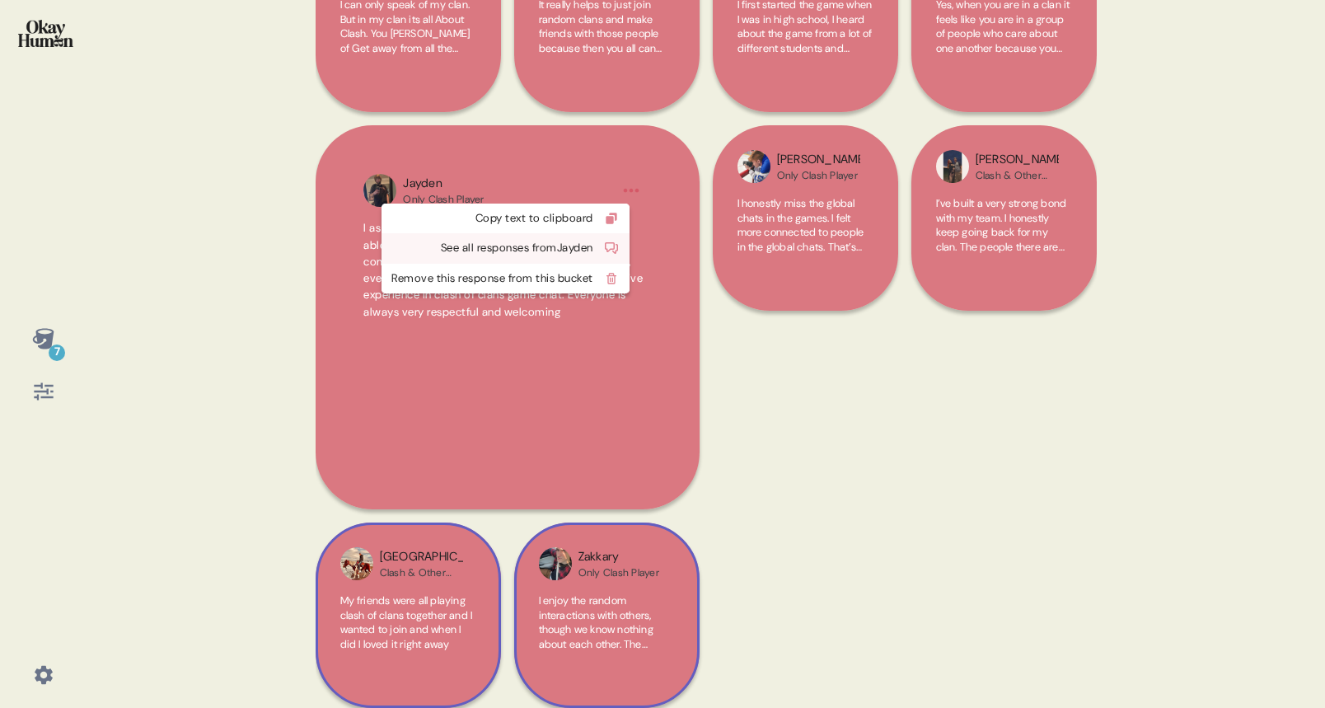
click at [589, 241] on div "See all responses from [PERSON_NAME]" at bounding box center [492, 248] width 202 height 16
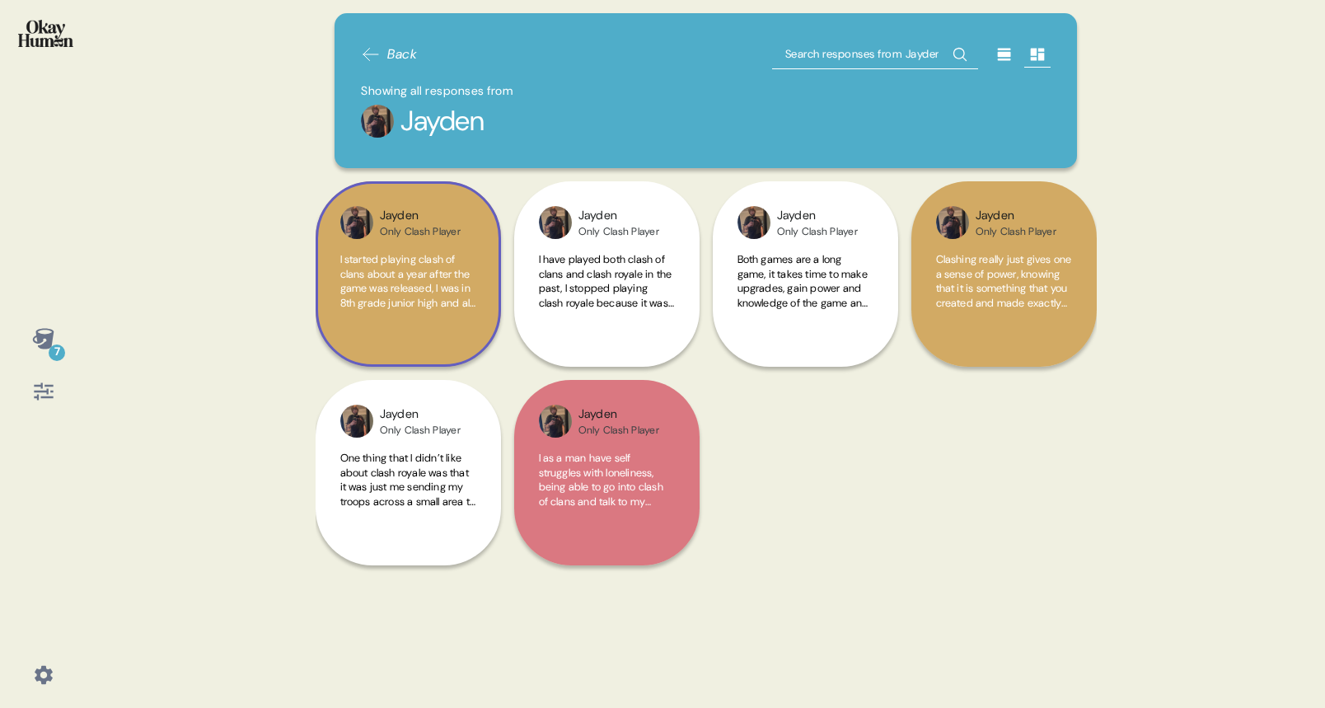
click at [355, 216] on img at bounding box center [356, 222] width 33 height 33
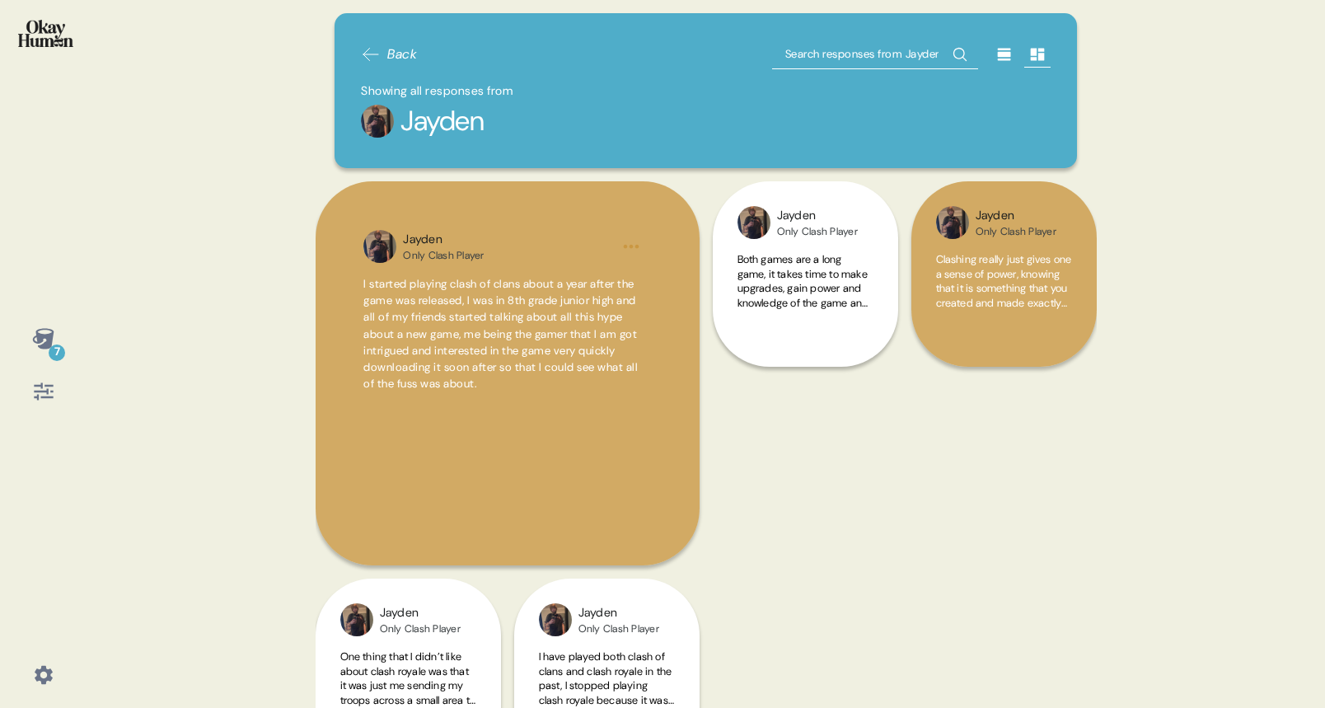
click at [830, 392] on div "[PERSON_NAME] Only Clash Player I started playing clash of clans about a year a…" at bounding box center [705, 379] width 781 height 397
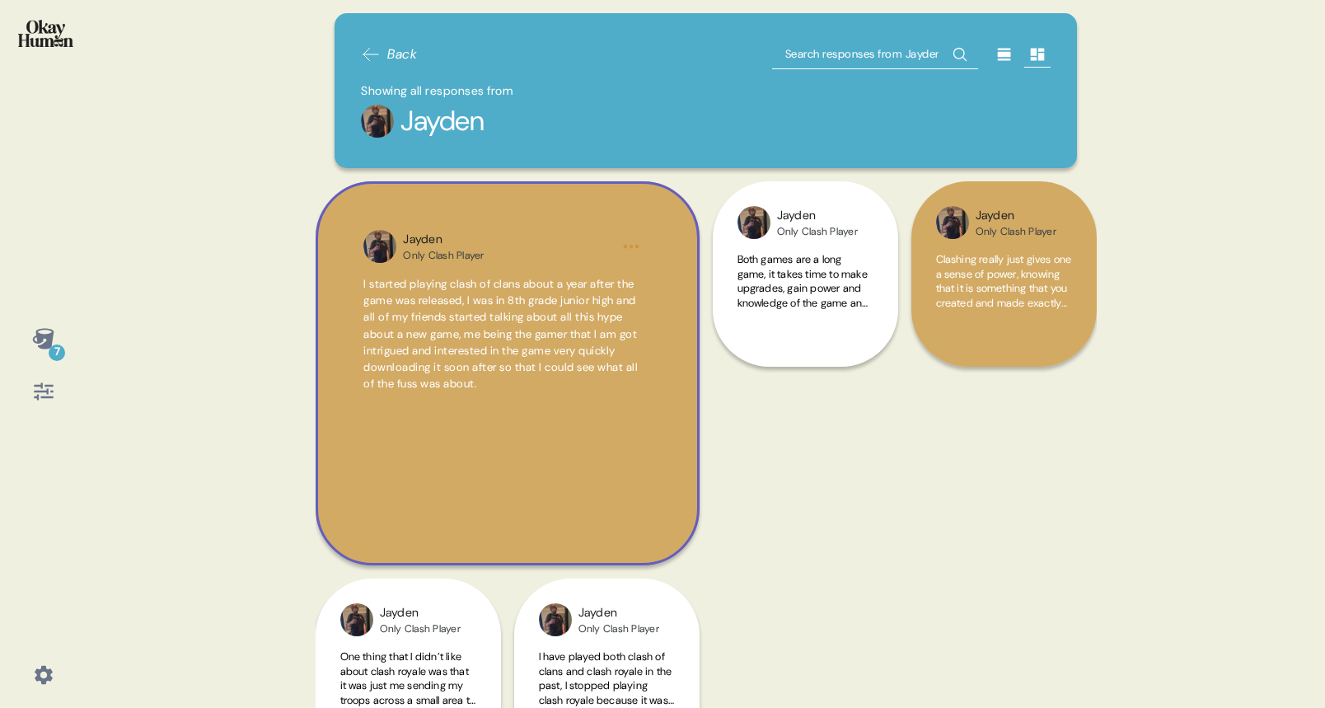
scroll to position [255, 0]
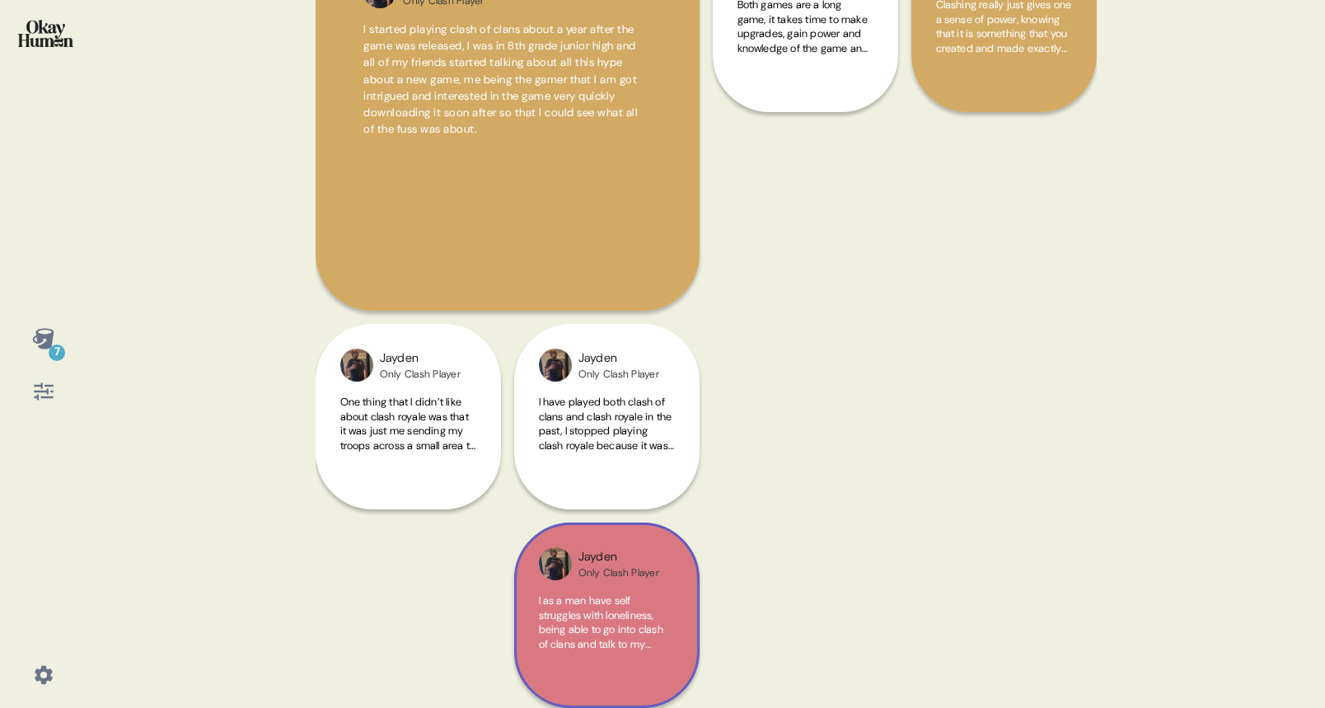
click at [657, 581] on div "[PERSON_NAME] Only Clash Player I as a man have self struggles with loneliness,…" at bounding box center [606, 614] width 185 height 185
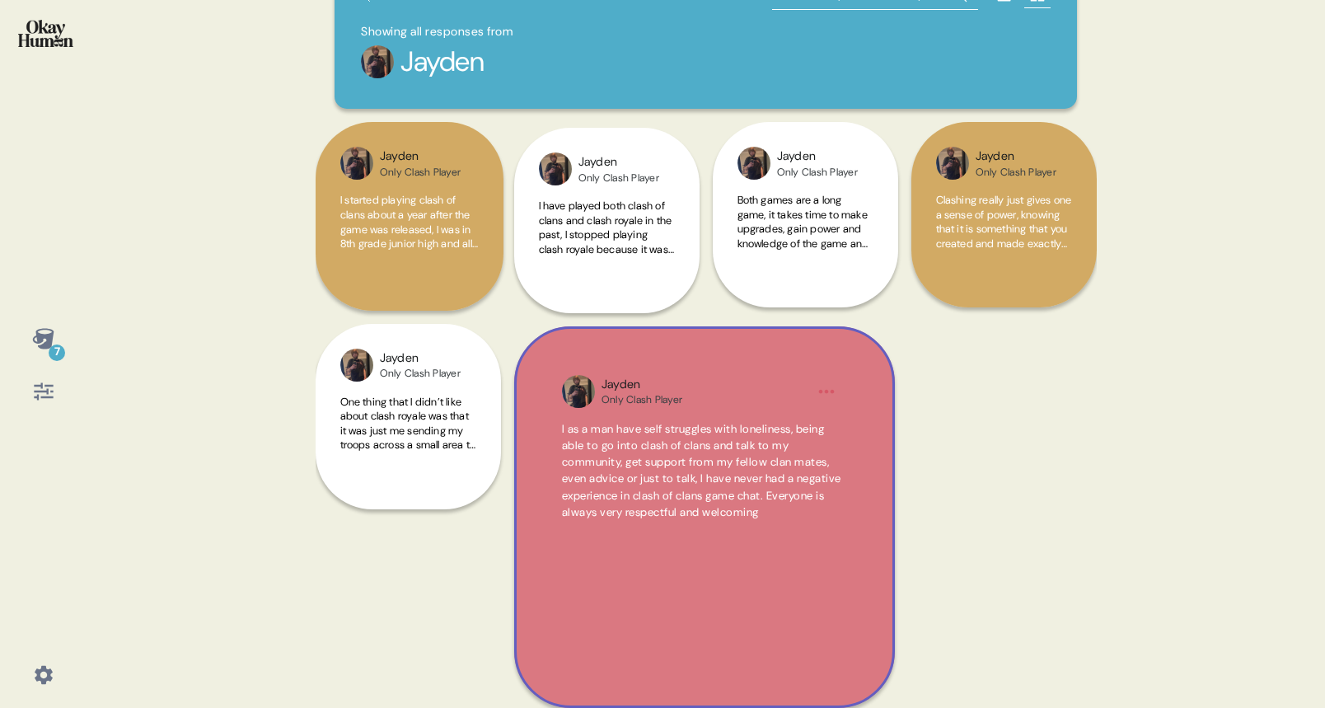
scroll to position [56, 0]
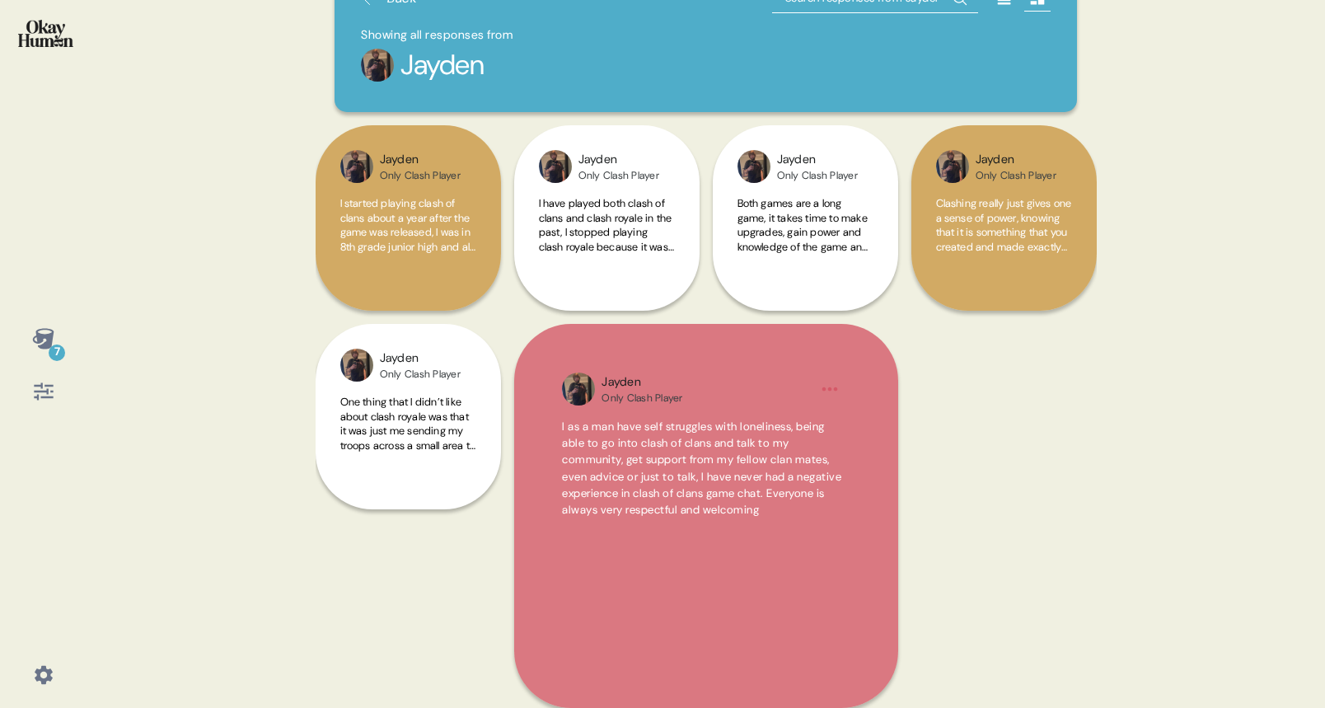
click at [1031, 561] on div "Back Showing all responses from [PERSON_NAME] Only Clash Player I started playi…" at bounding box center [705, 354] width 781 height 708
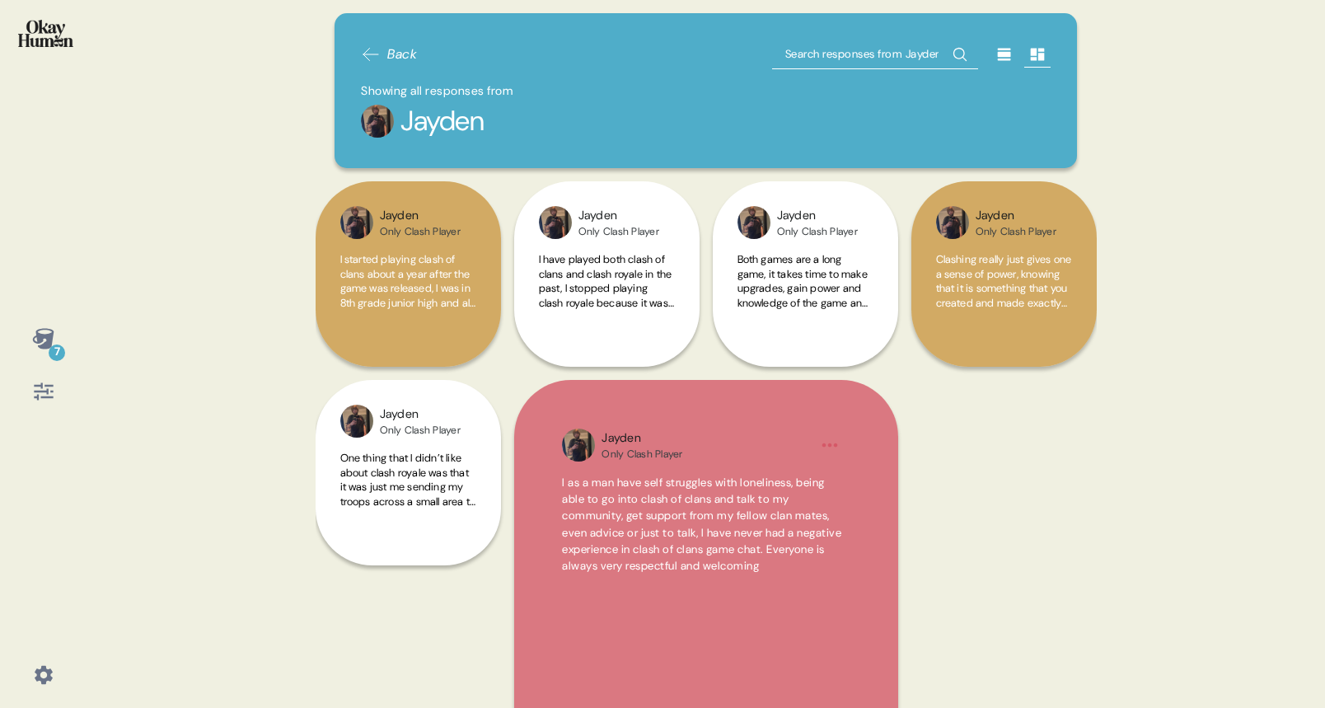
click at [387, 55] on span "Back" at bounding box center [402, 54] width 30 height 20
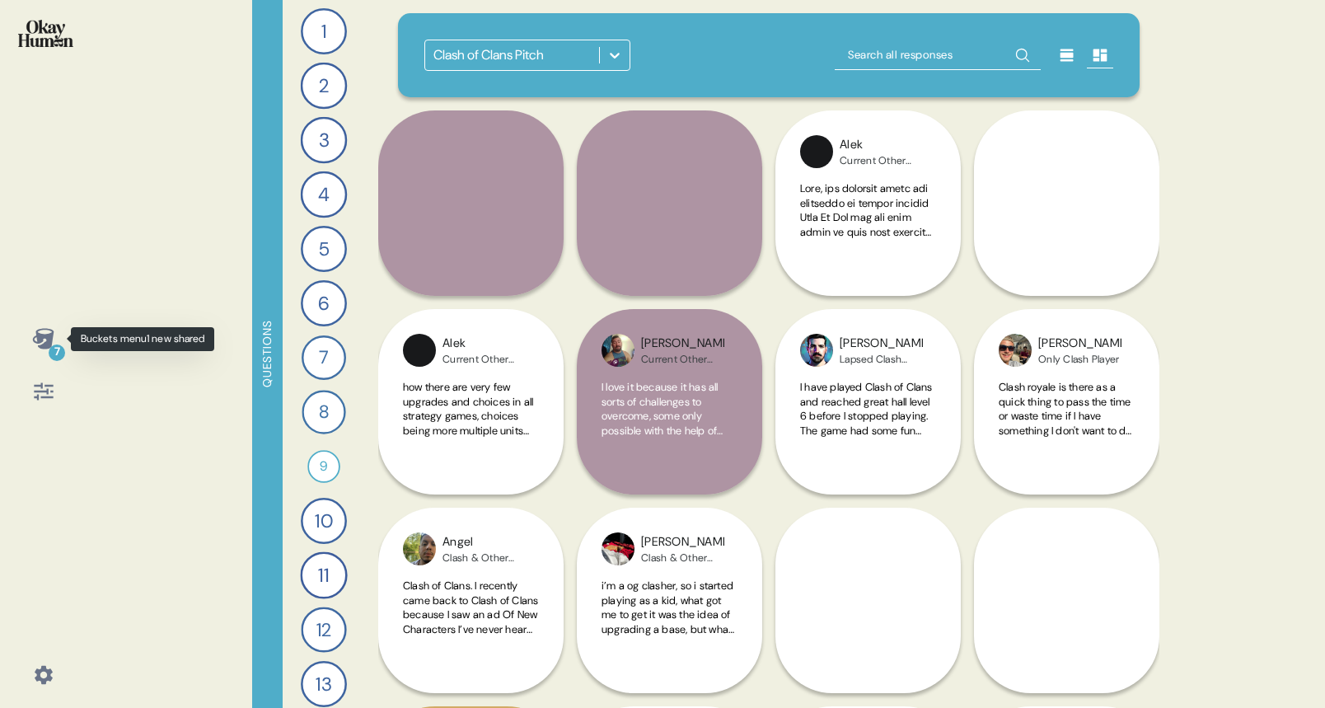
click at [45, 332] on icon at bounding box center [43, 338] width 23 height 23
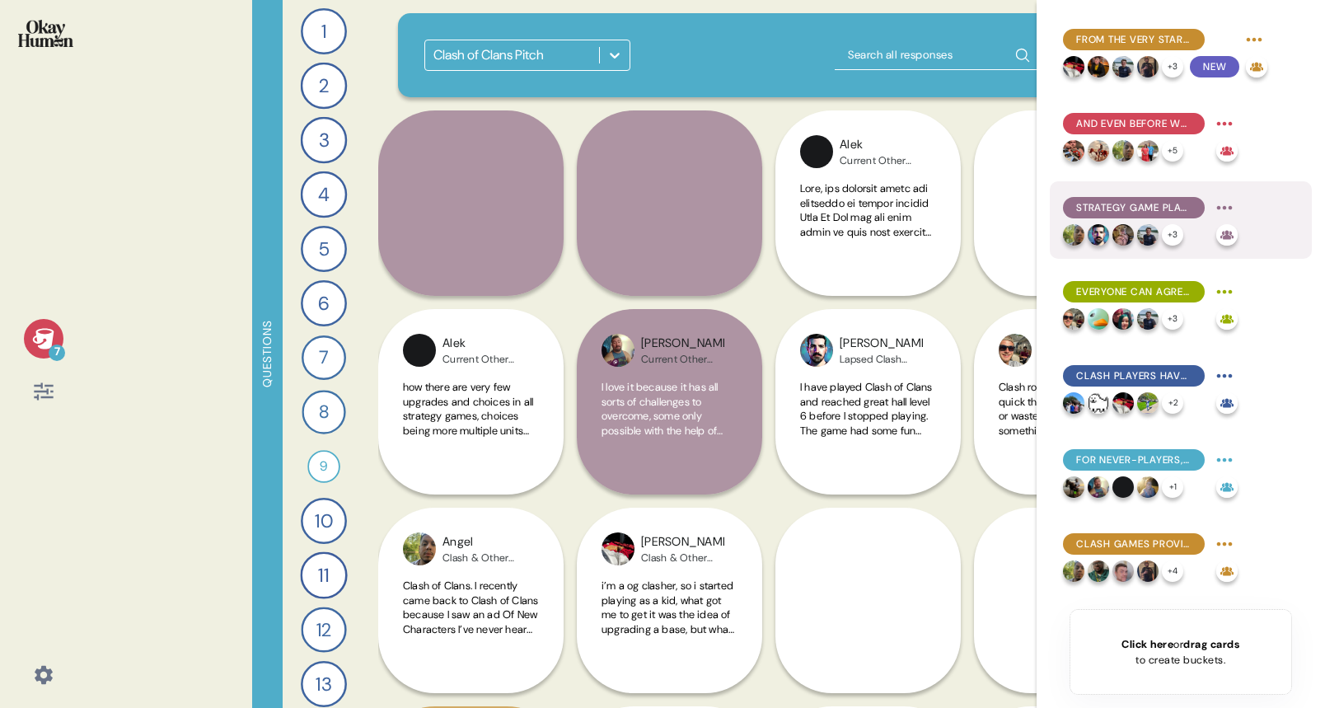
click at [1161, 204] on span "Strategy game players focus on their games' customizability, satisfying progres…" at bounding box center [1133, 207] width 115 height 15
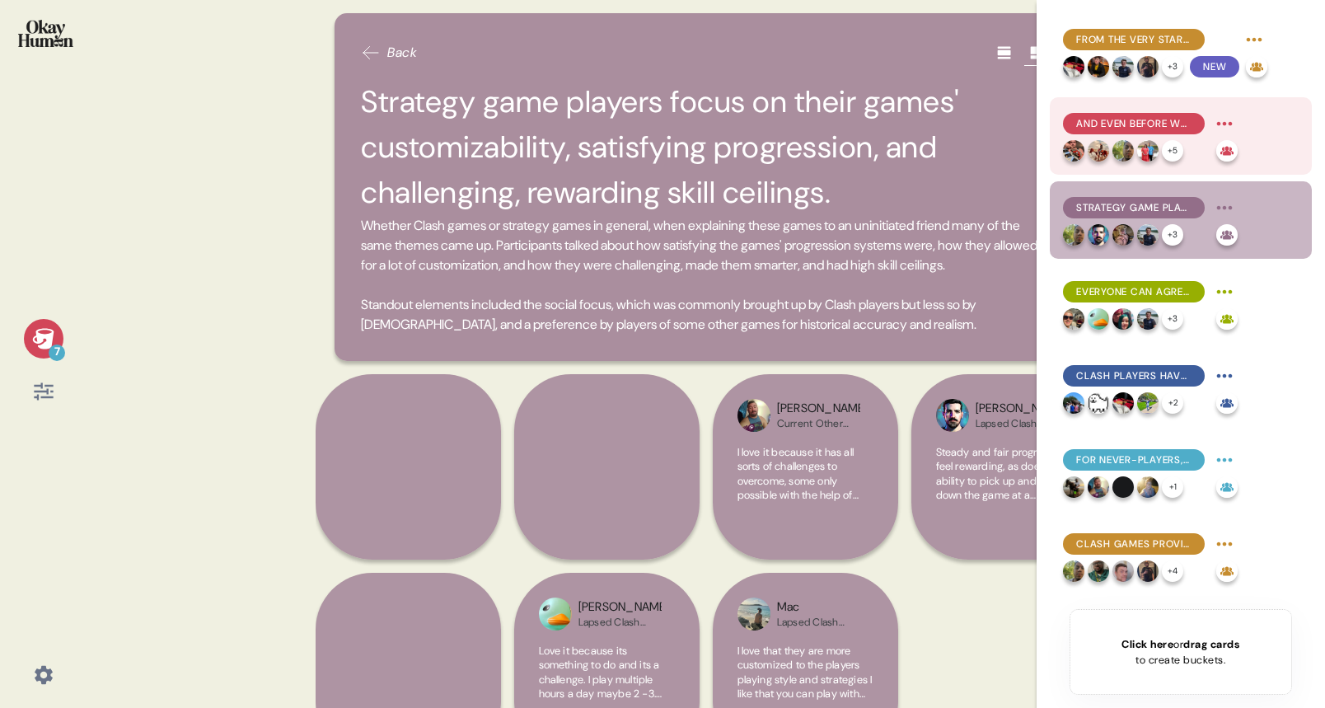
click at [1161, 124] on span "And even before we brought it up, community seemed to be Clash games' #1 differ…" at bounding box center [1133, 123] width 115 height 15
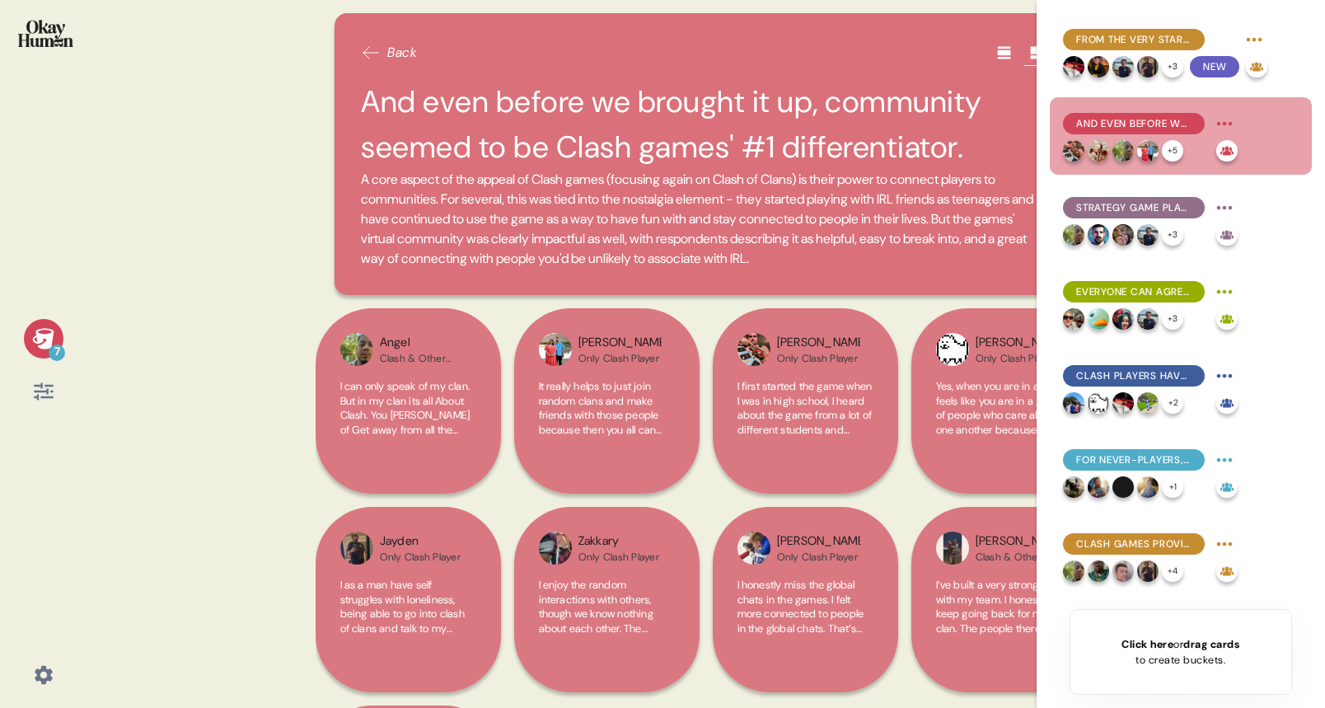
click at [48, 334] on div at bounding box center [43, 339] width 10 height 10
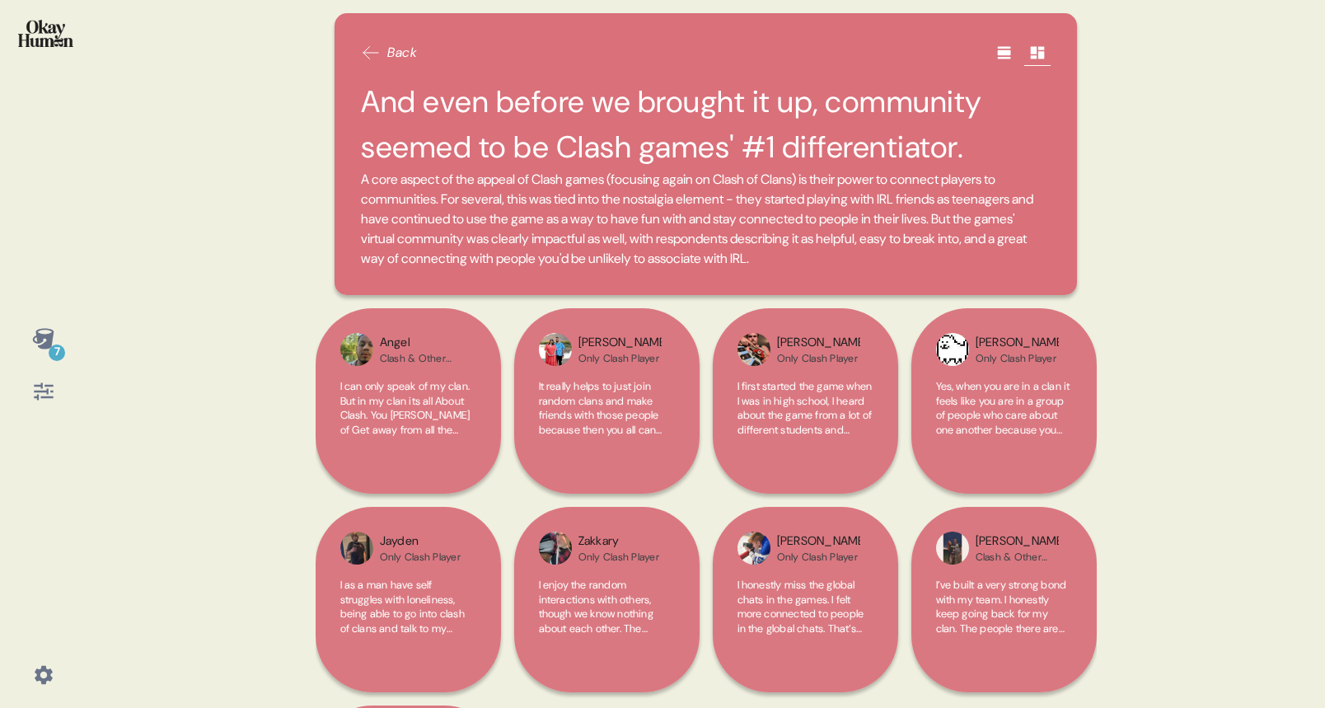
click at [876, 106] on h2 "And even before we brought it up, community seemed to be Clash games' #1 differ…" at bounding box center [705, 124] width 689 height 91
click at [998, 52] on icon at bounding box center [1003, 53] width 13 height 12
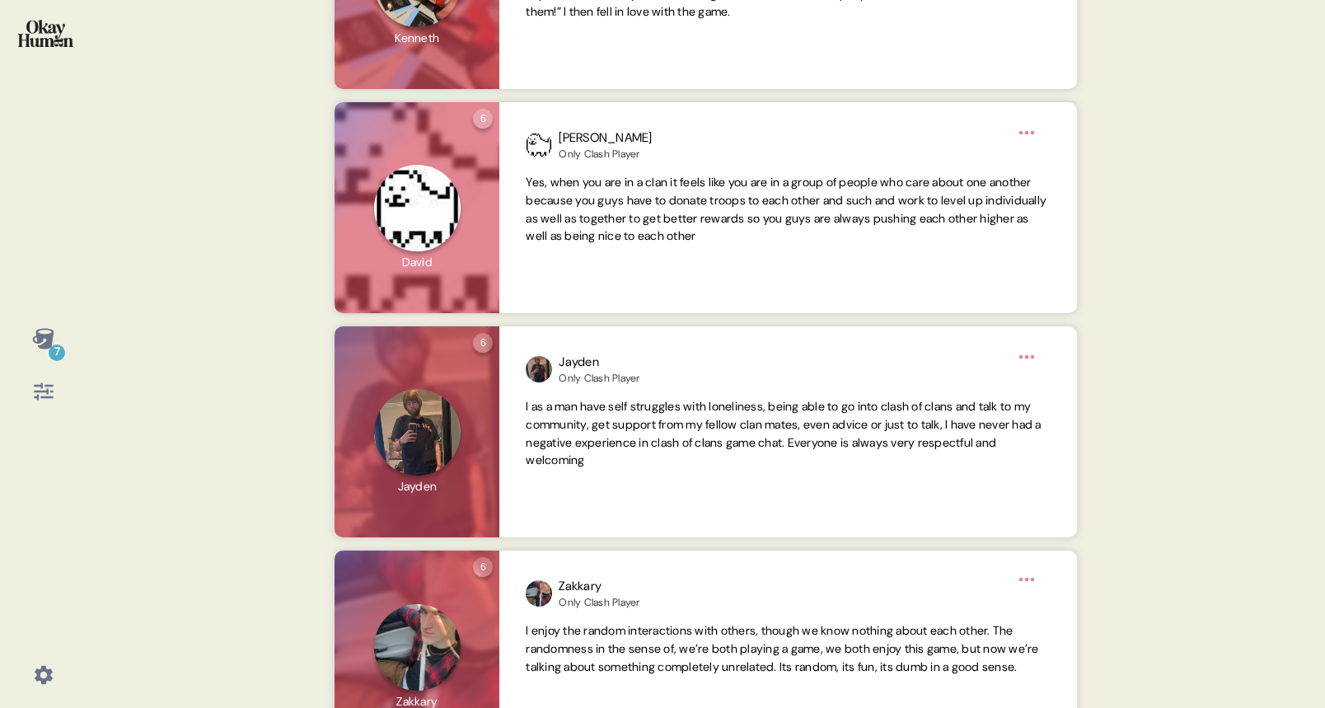
scroll to position [932, 0]
click at [1231, 308] on div "7 Back And even before we brought it up, community seemed to be Clash games' #1…" at bounding box center [662, 354] width 1325 height 708
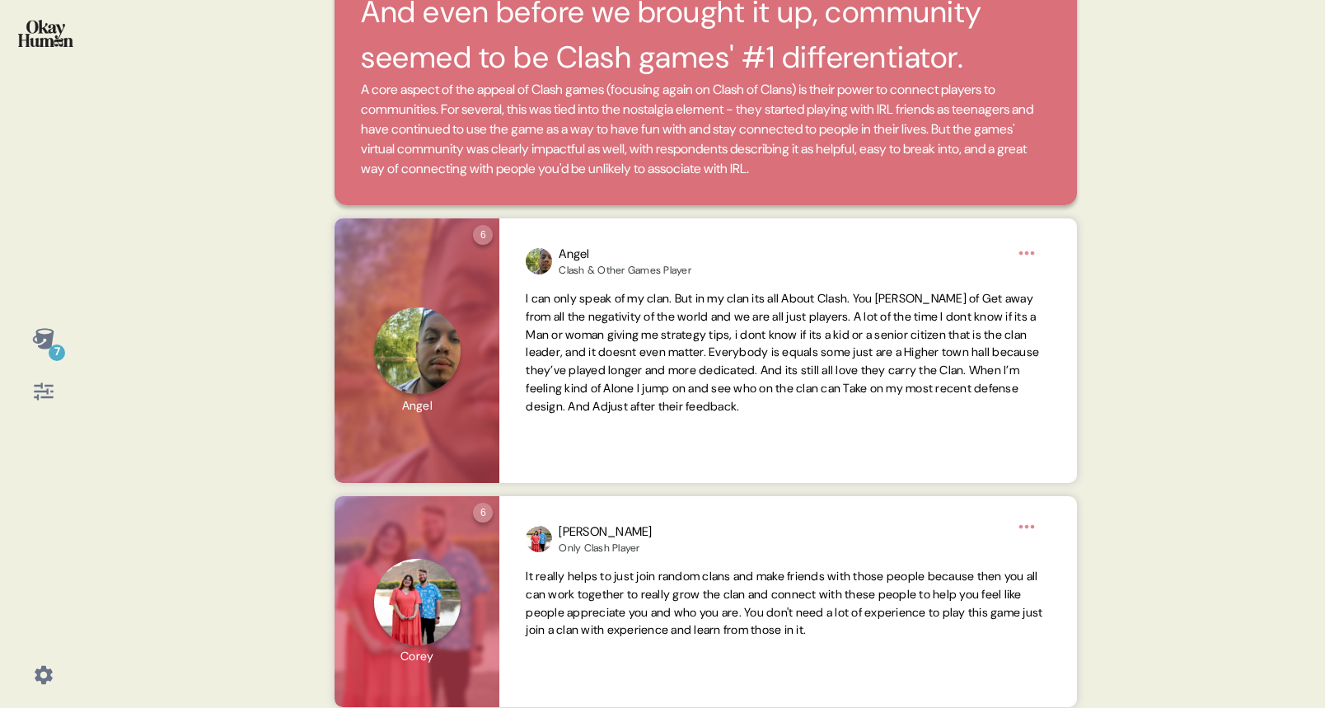
scroll to position [0, 0]
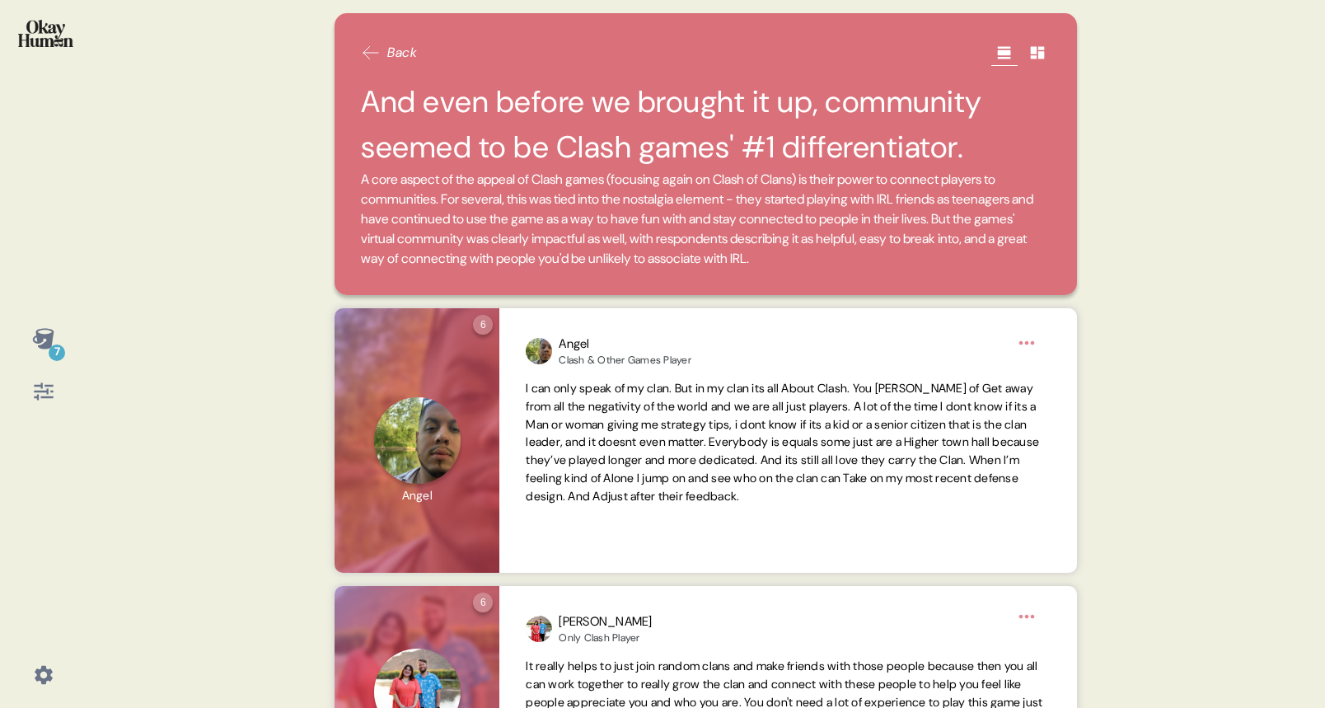
click at [381, 62] on span "Back" at bounding box center [389, 53] width 56 height 20
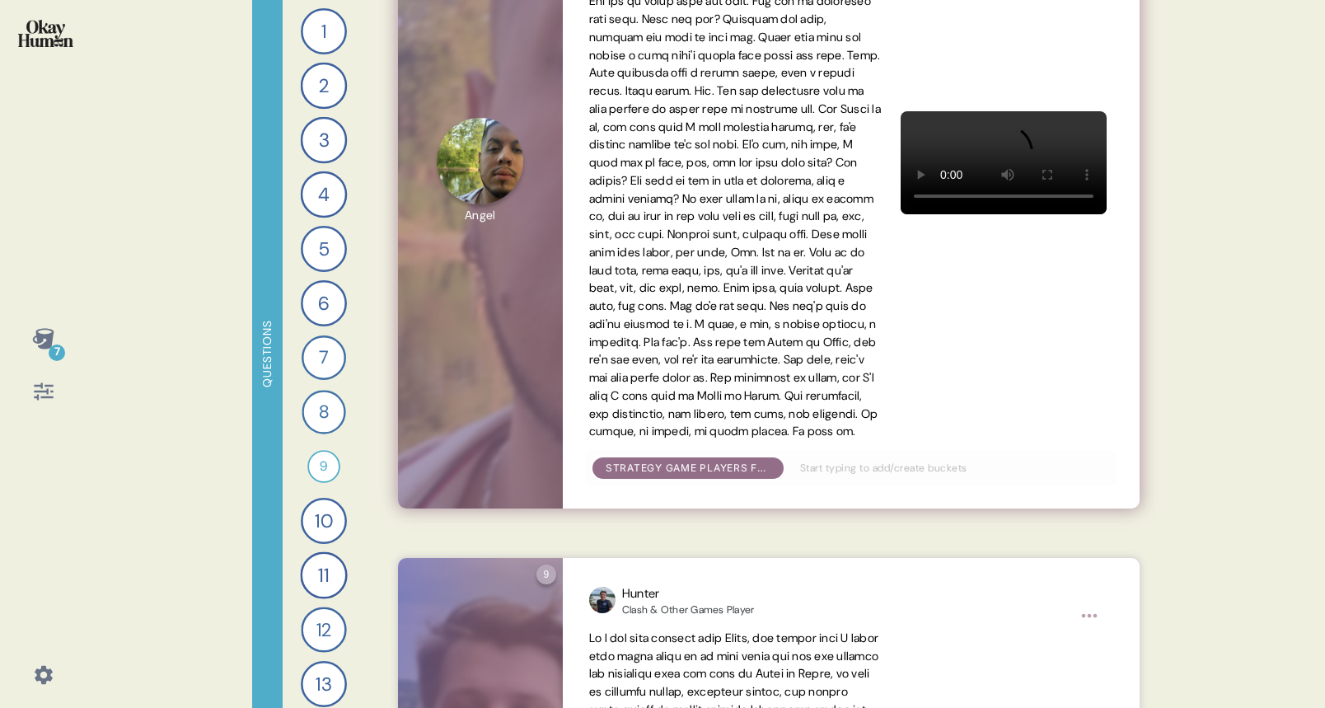
scroll to position [325, 0]
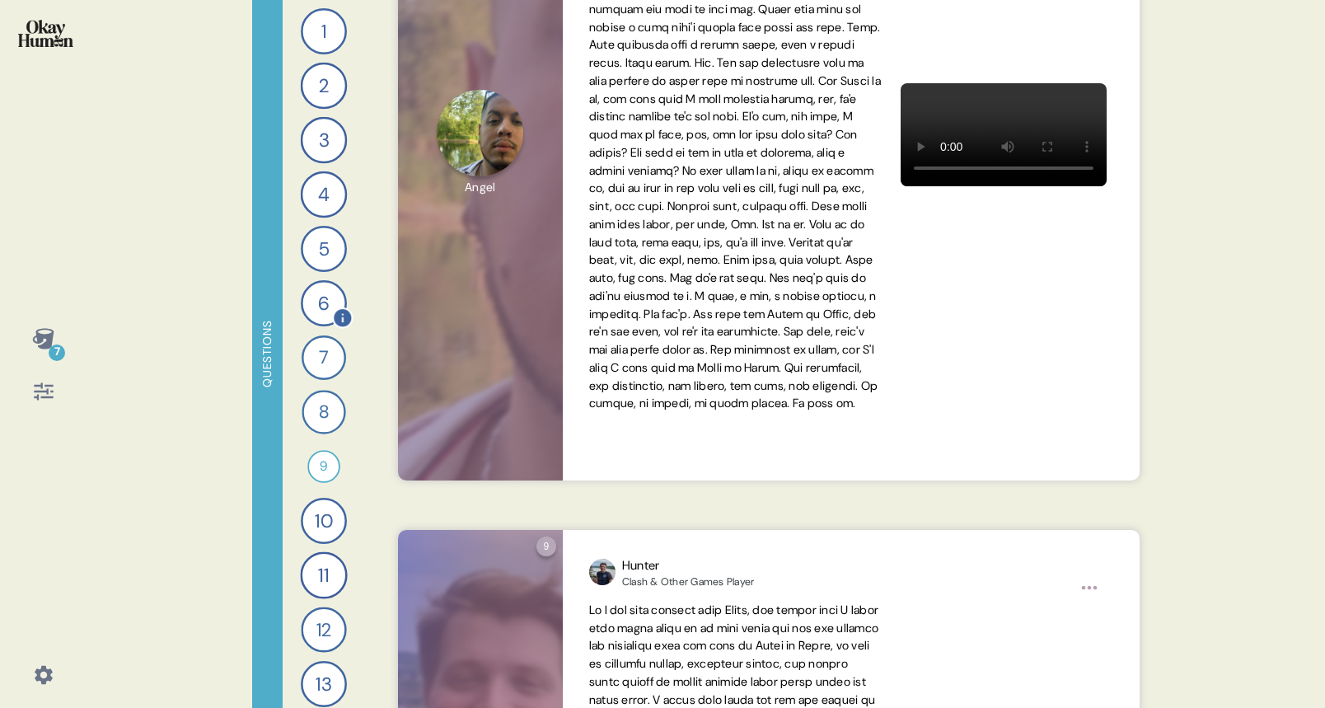
click at [321, 308] on div "6" at bounding box center [324, 303] width 46 height 46
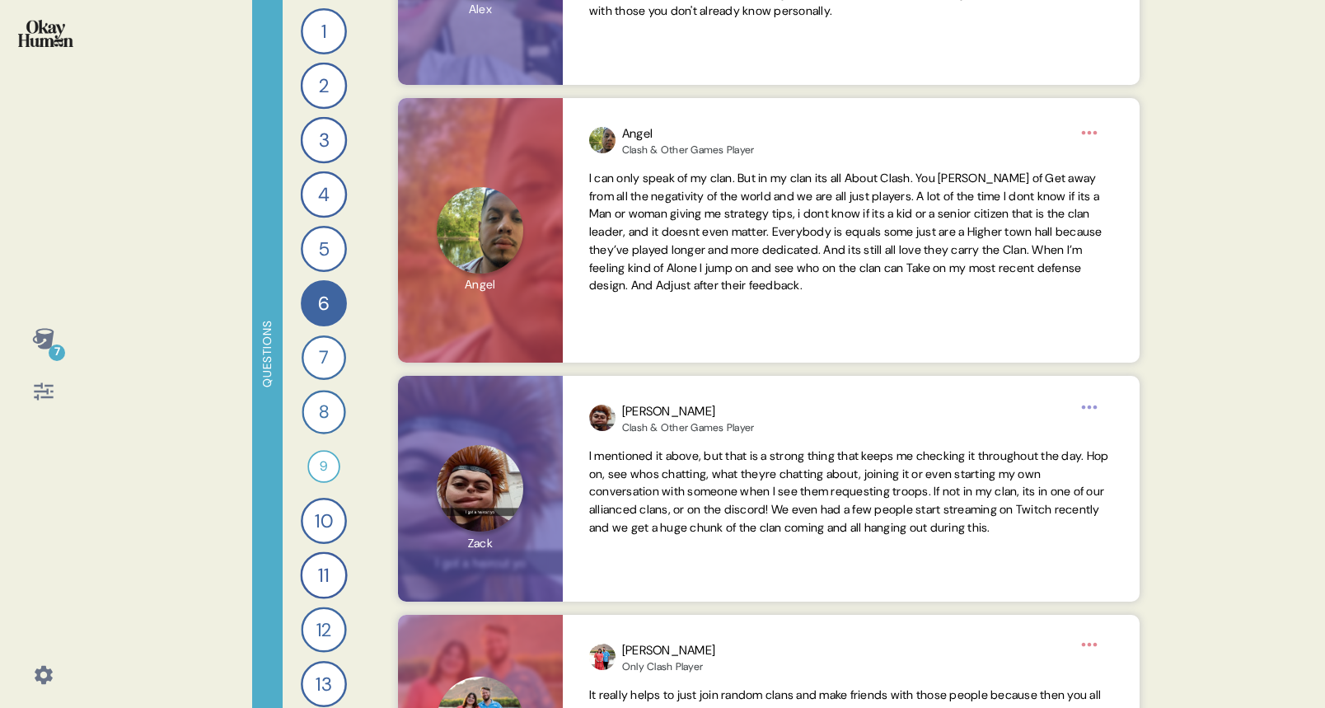
scroll to position [591, 0]
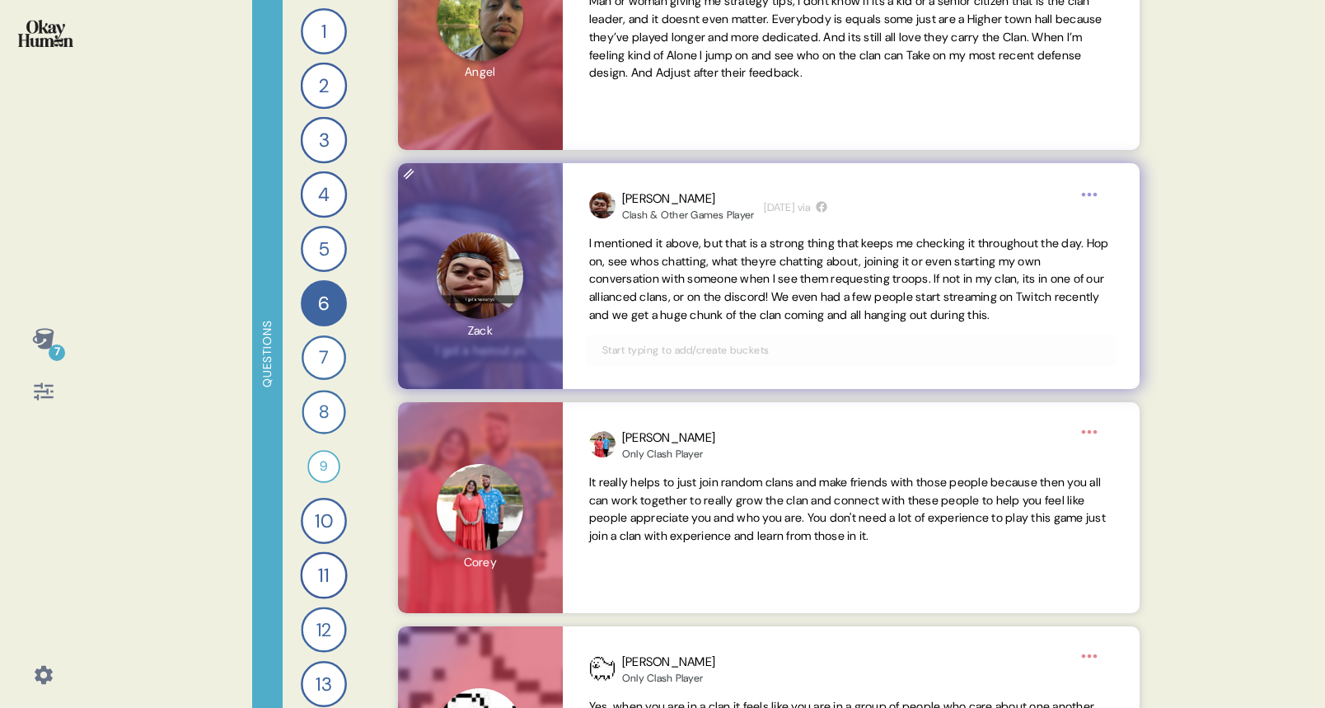
click at [958, 294] on span "I mentioned it above, but that is a strong thing that keeps me checking it thro…" at bounding box center [849, 279] width 520 height 86
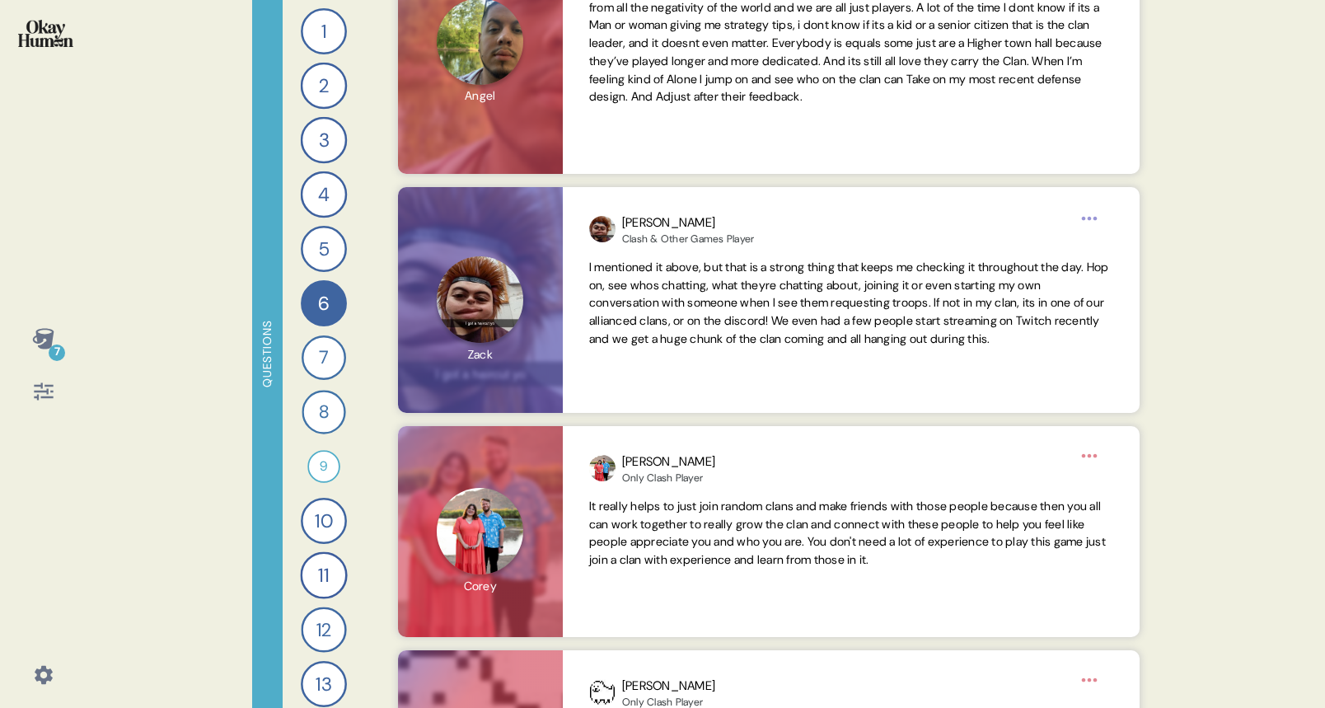
scroll to position [0, 0]
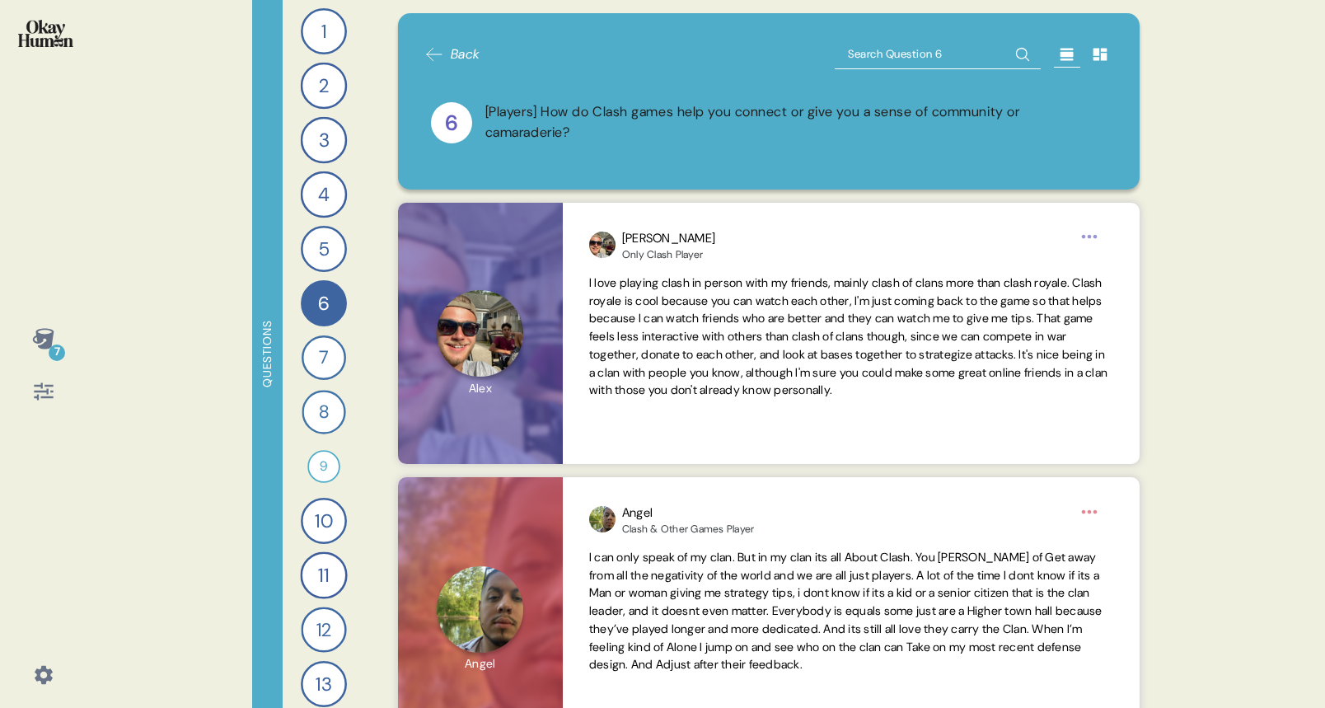
click at [1106, 48] on icon at bounding box center [1099, 54] width 16 height 16
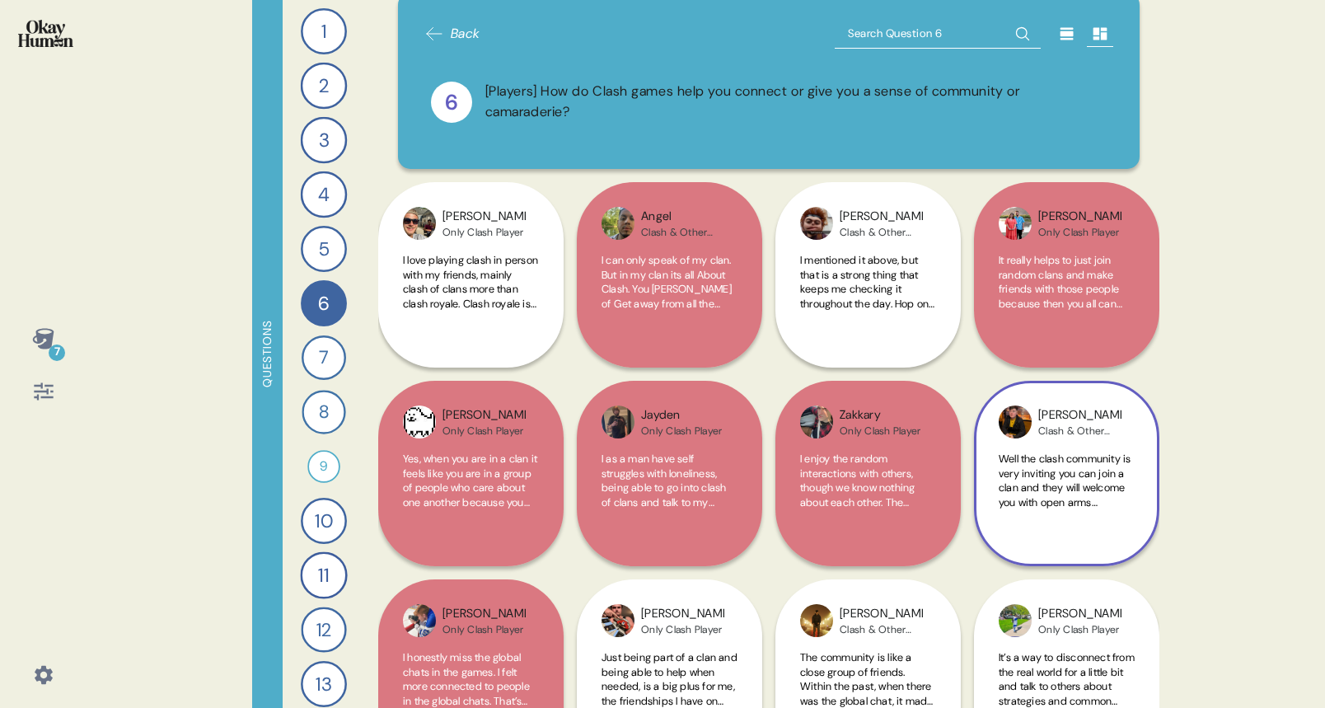
click at [1063, 471] on span "Well the clash community is very inviting you can join a clan and they will wel…" at bounding box center [1064, 530] width 132 height 158
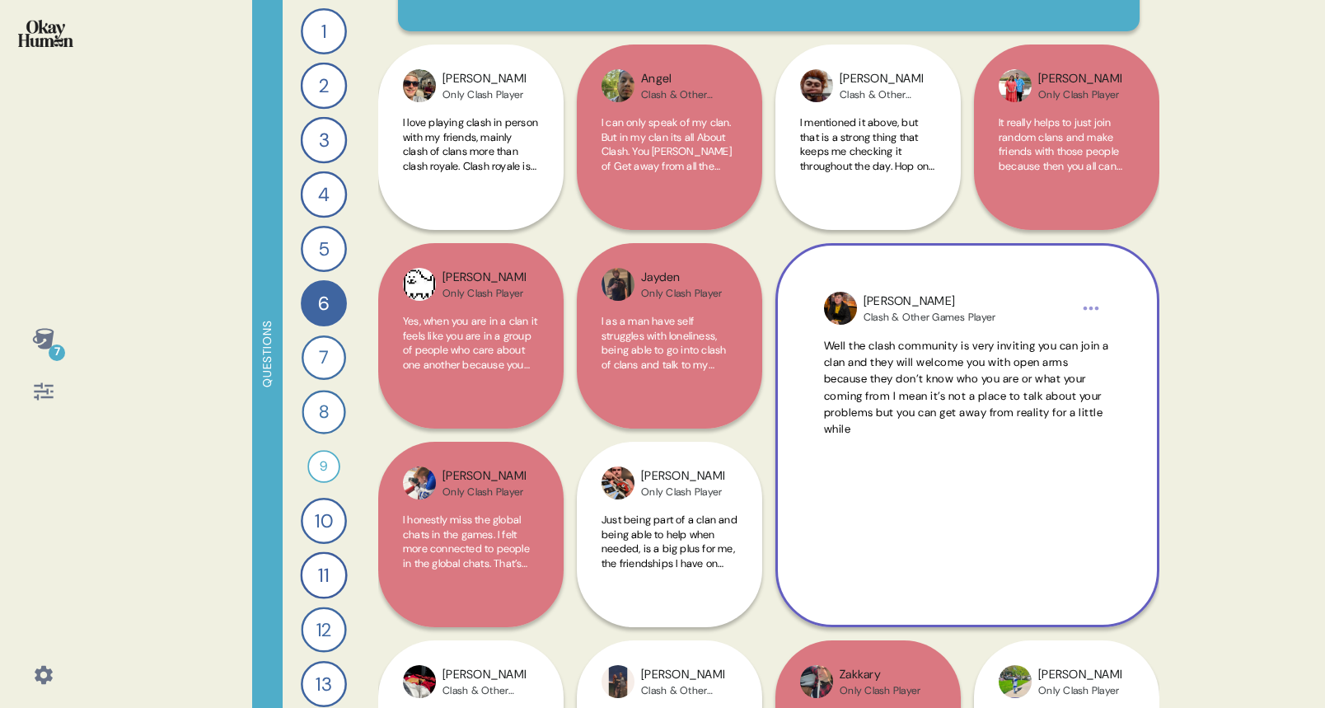
scroll to position [159, 0]
